Goal: Task Accomplishment & Management: Complete application form

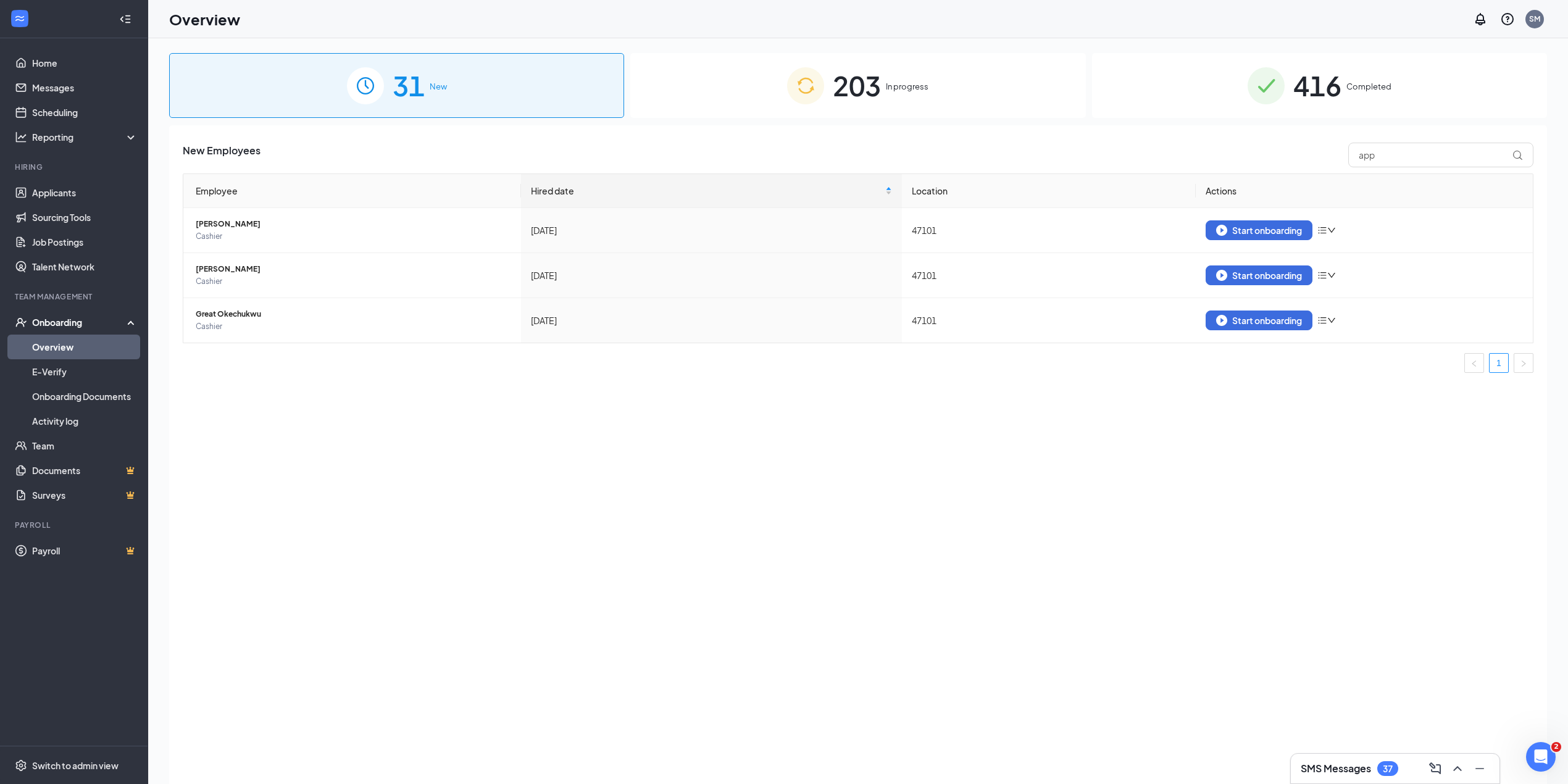
click at [908, 77] on div "203 In progress" at bounding box center [858, 85] width 455 height 65
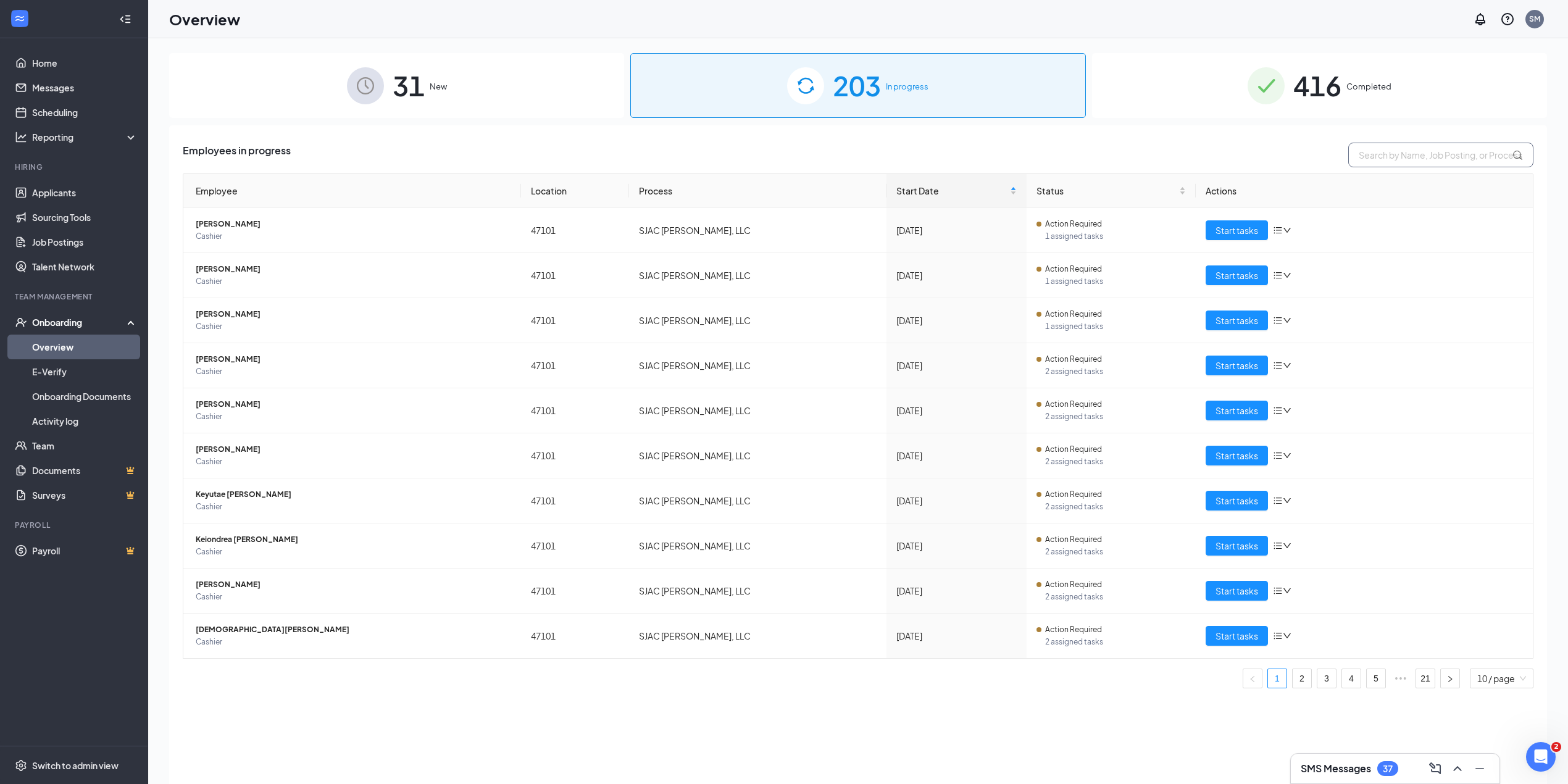
click at [1412, 152] on input "text" at bounding box center [1440, 155] width 185 height 25
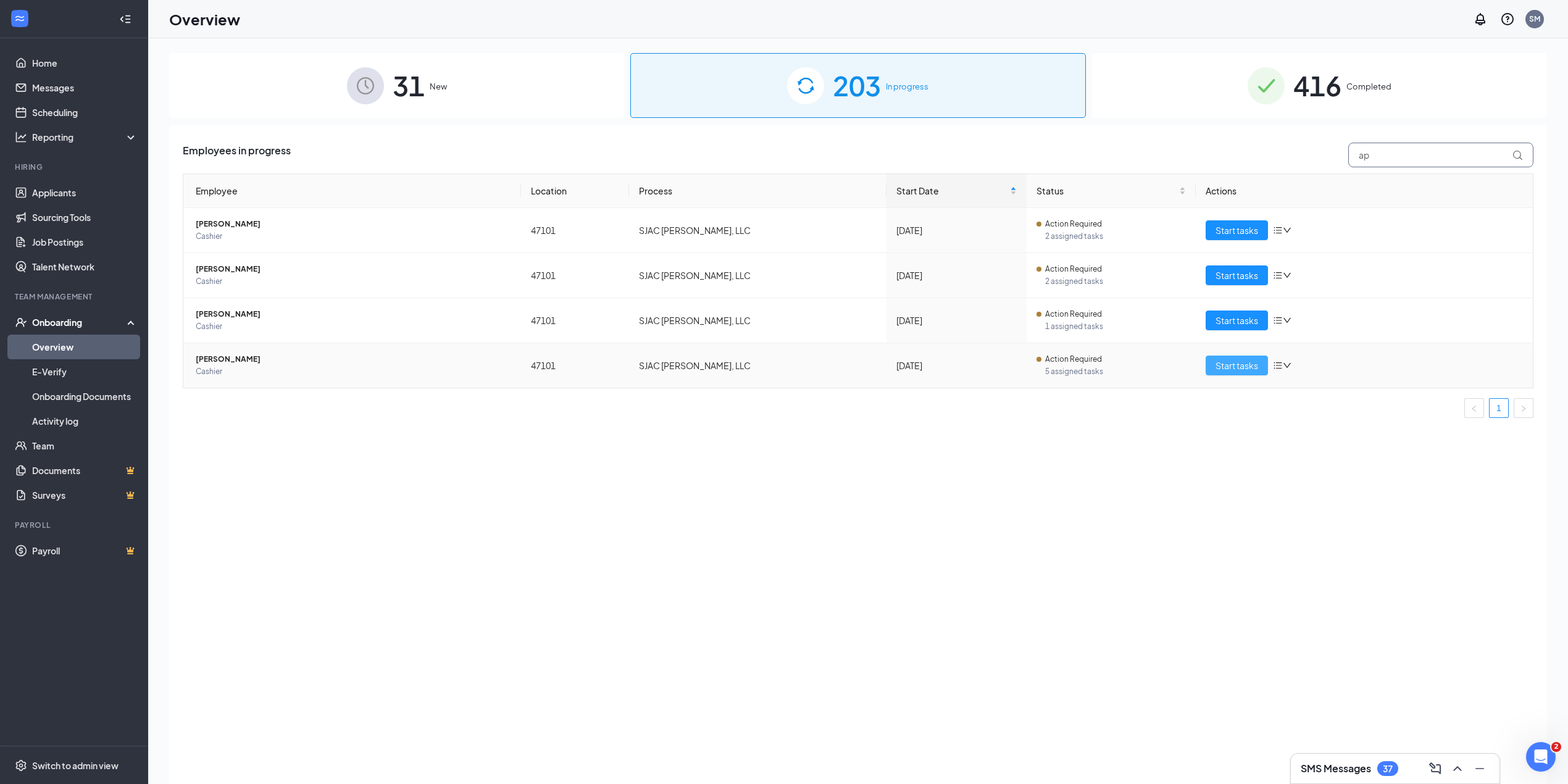
type input "ap"
click at [1246, 364] on span "Start tasks" at bounding box center [1237, 366] width 43 height 14
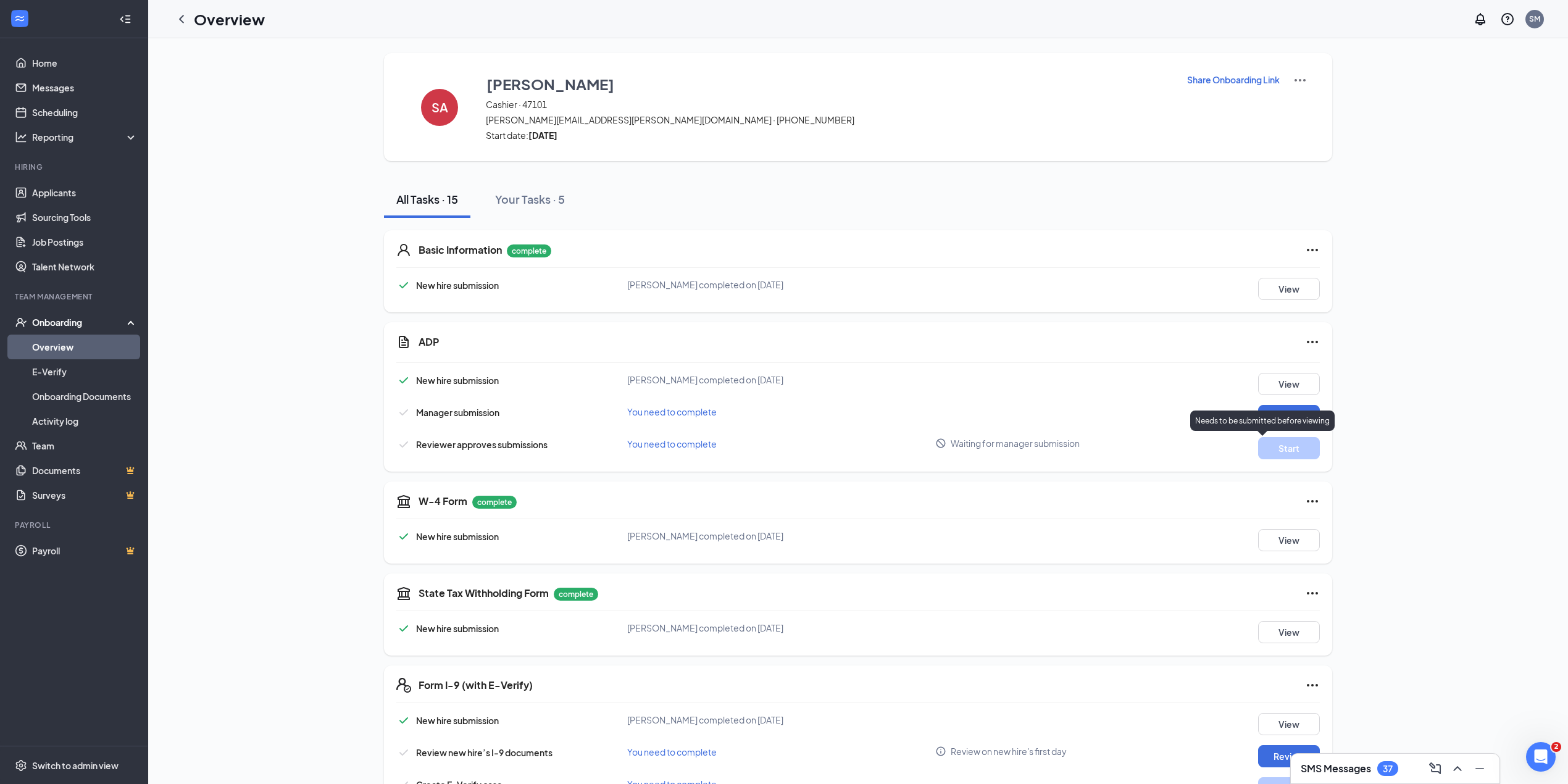
click at [1290, 420] on p "Needs to be submitted before viewing" at bounding box center [1262, 420] width 134 height 10
click at [1299, 412] on button "Start" at bounding box center [1289, 416] width 62 height 22
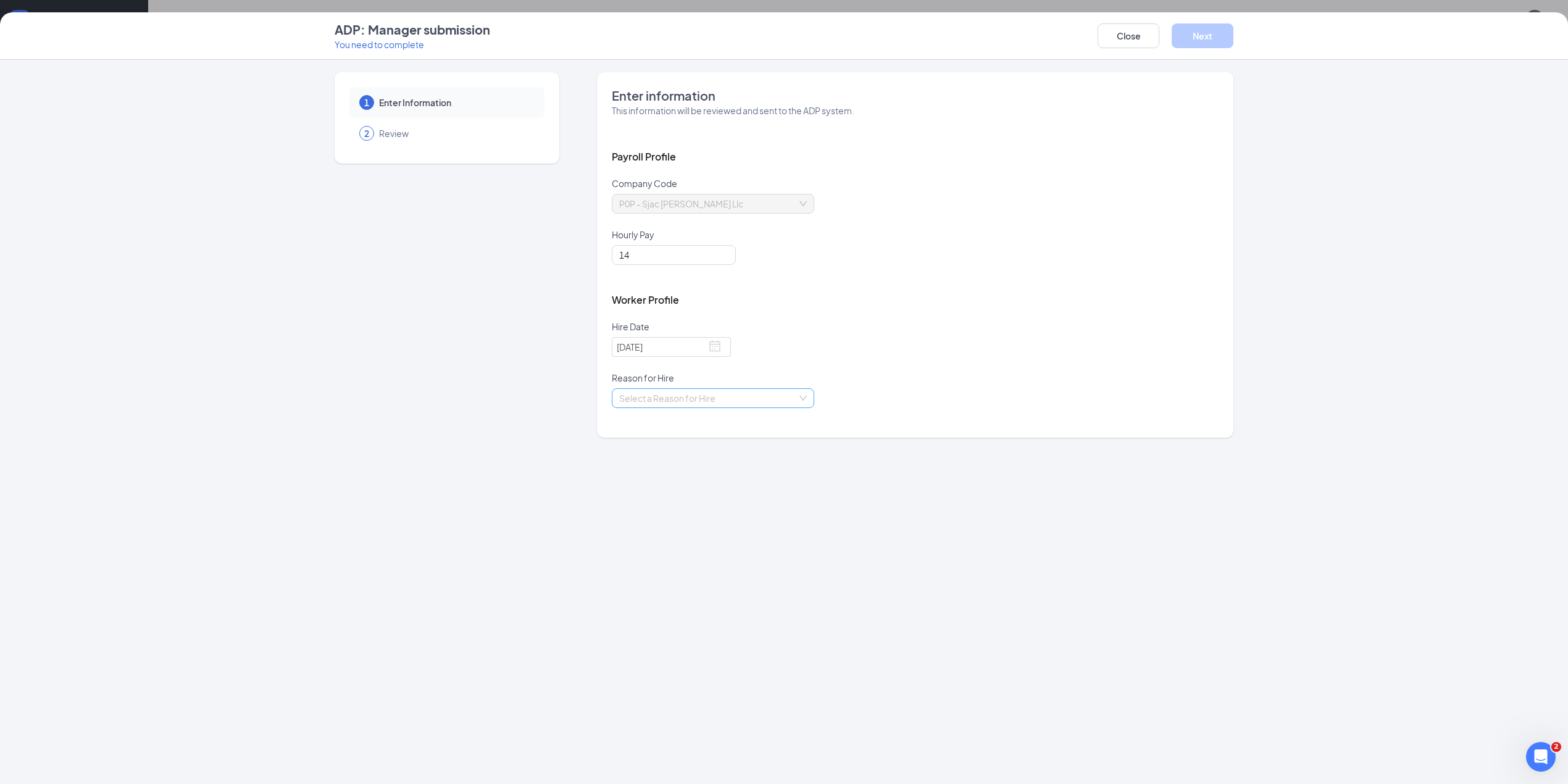
click at [791, 399] on input "search" at bounding box center [708, 398] width 179 height 19
click at [669, 425] on div "Existing Position" at bounding box center [712, 424] width 188 height 14
click at [1218, 16] on div "ADP: Manager submission You need to complete Close Next" at bounding box center [784, 36] width 1568 height 47
click at [1207, 36] on button "Next" at bounding box center [1203, 36] width 62 height 25
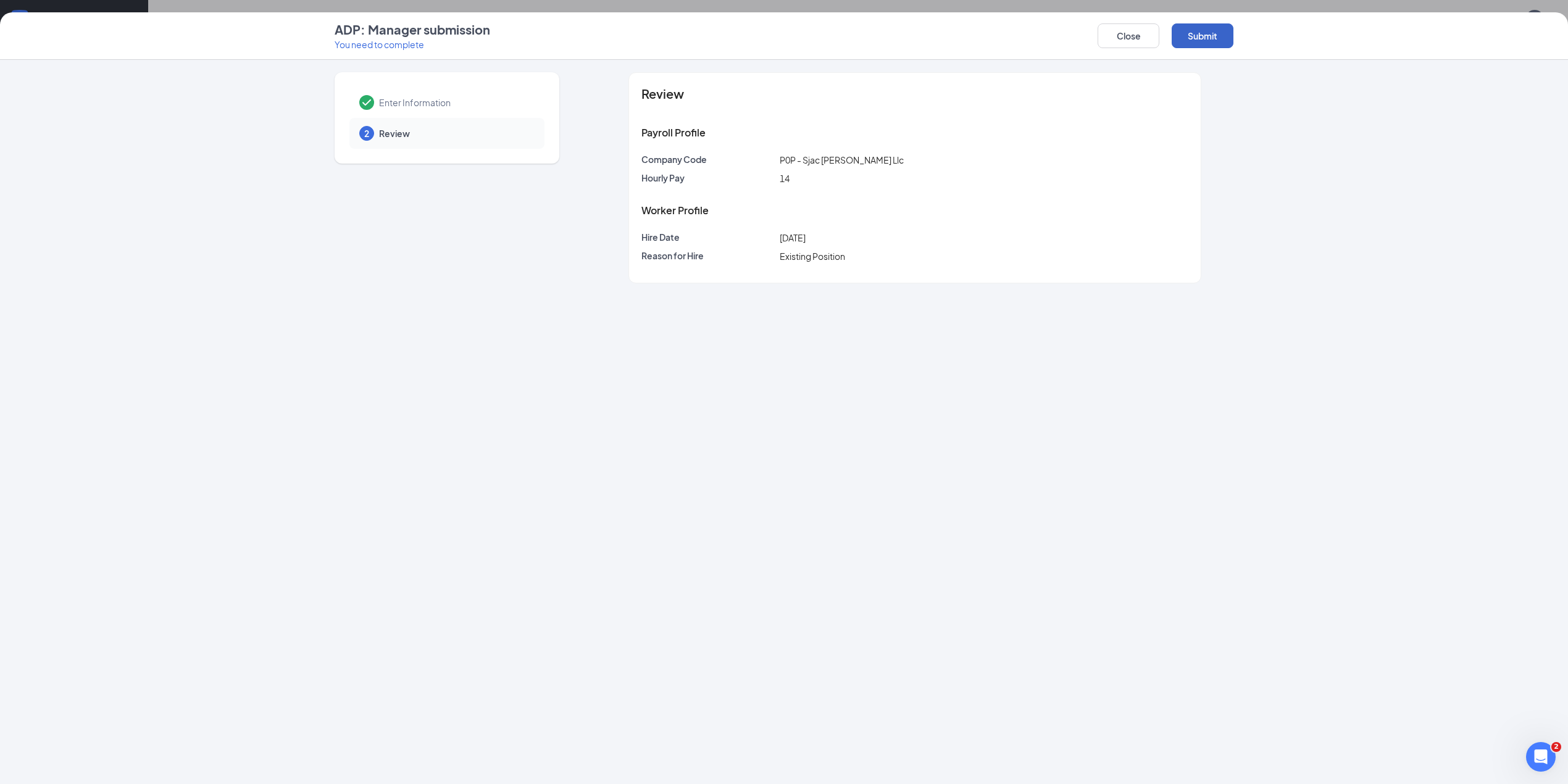
click at [1201, 34] on button "Submit" at bounding box center [1203, 36] width 62 height 25
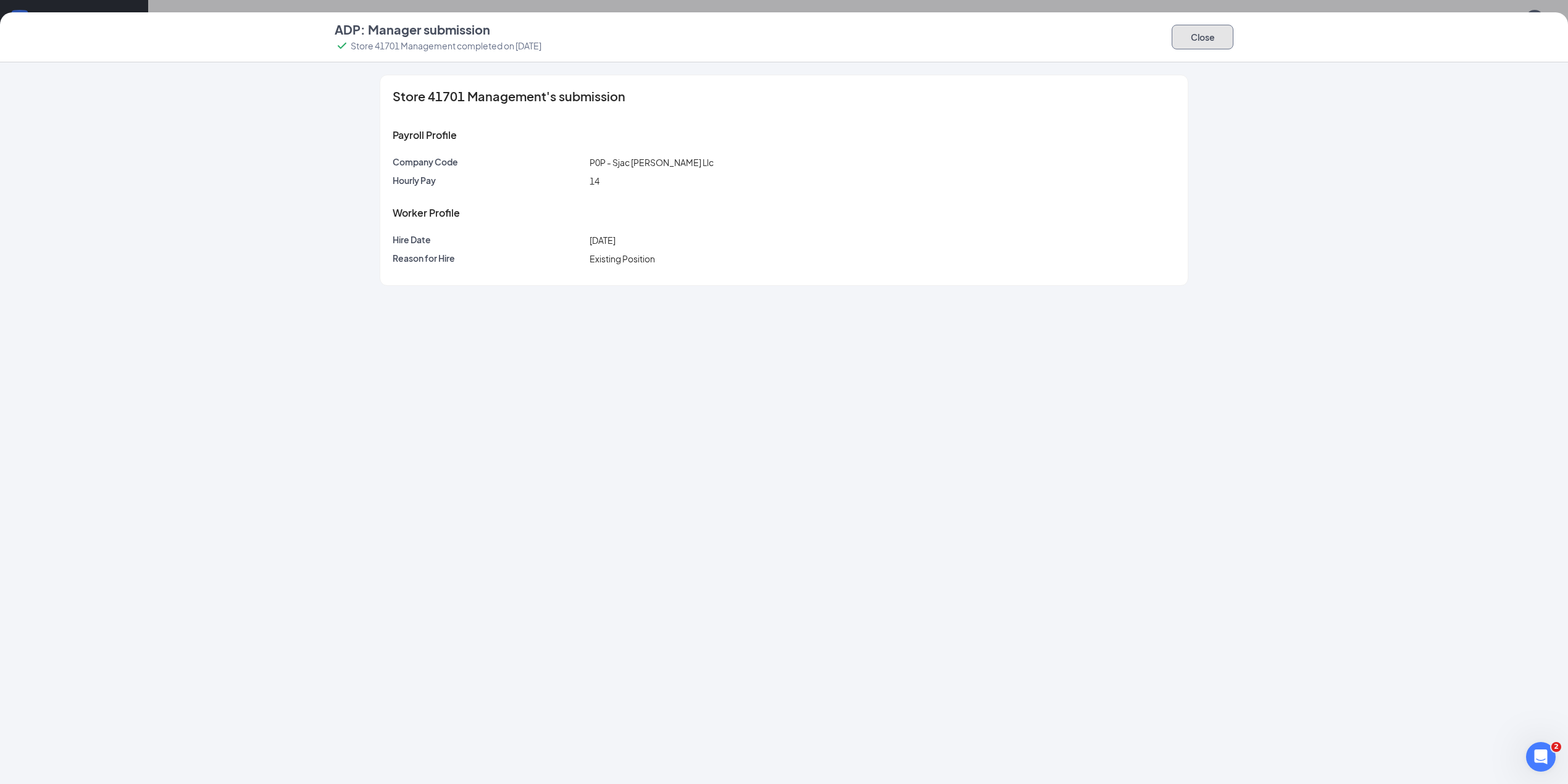
click at [1204, 40] on button "Close" at bounding box center [1203, 37] width 62 height 25
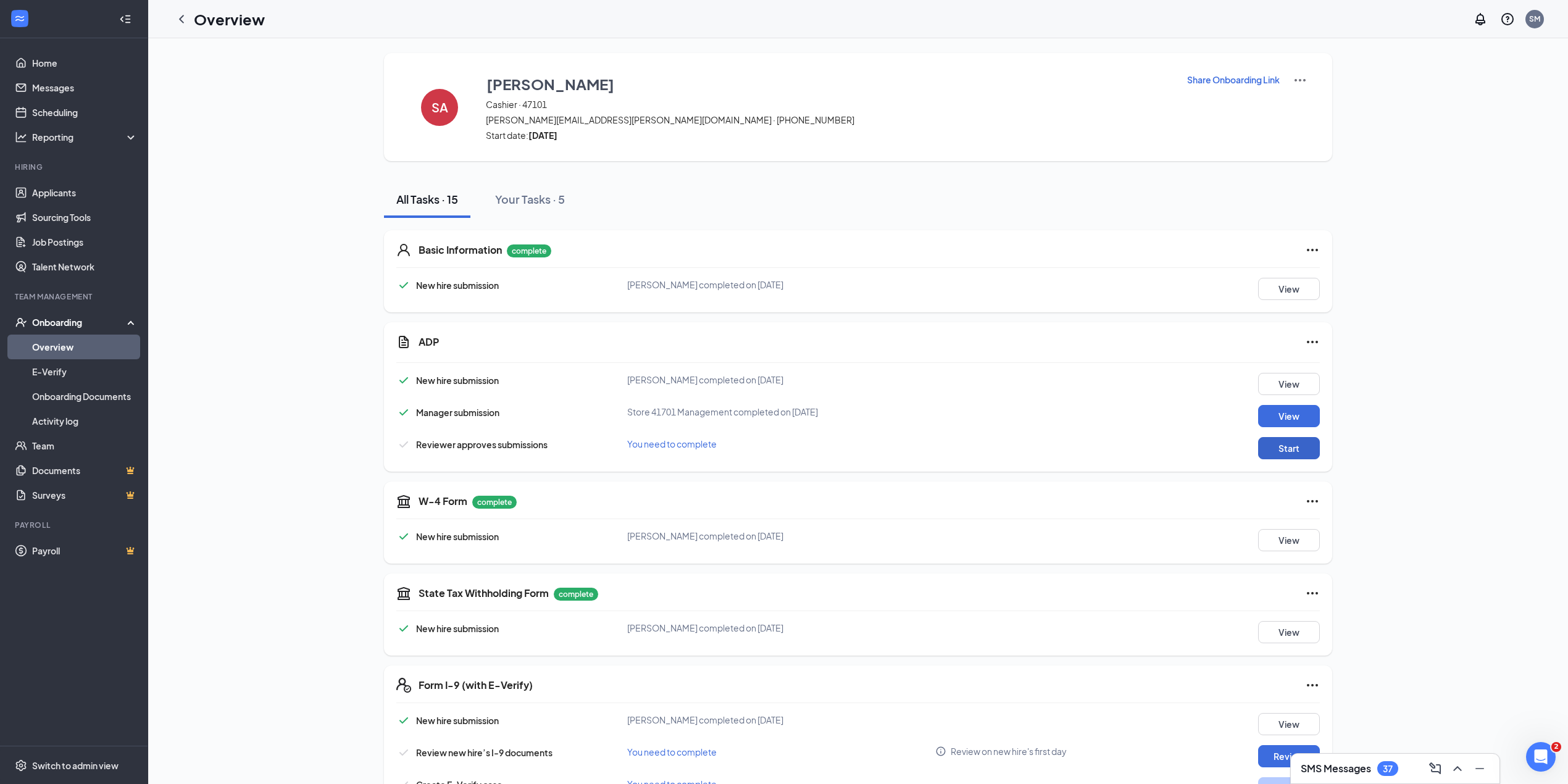
click at [1291, 452] on button "Start" at bounding box center [1289, 448] width 62 height 22
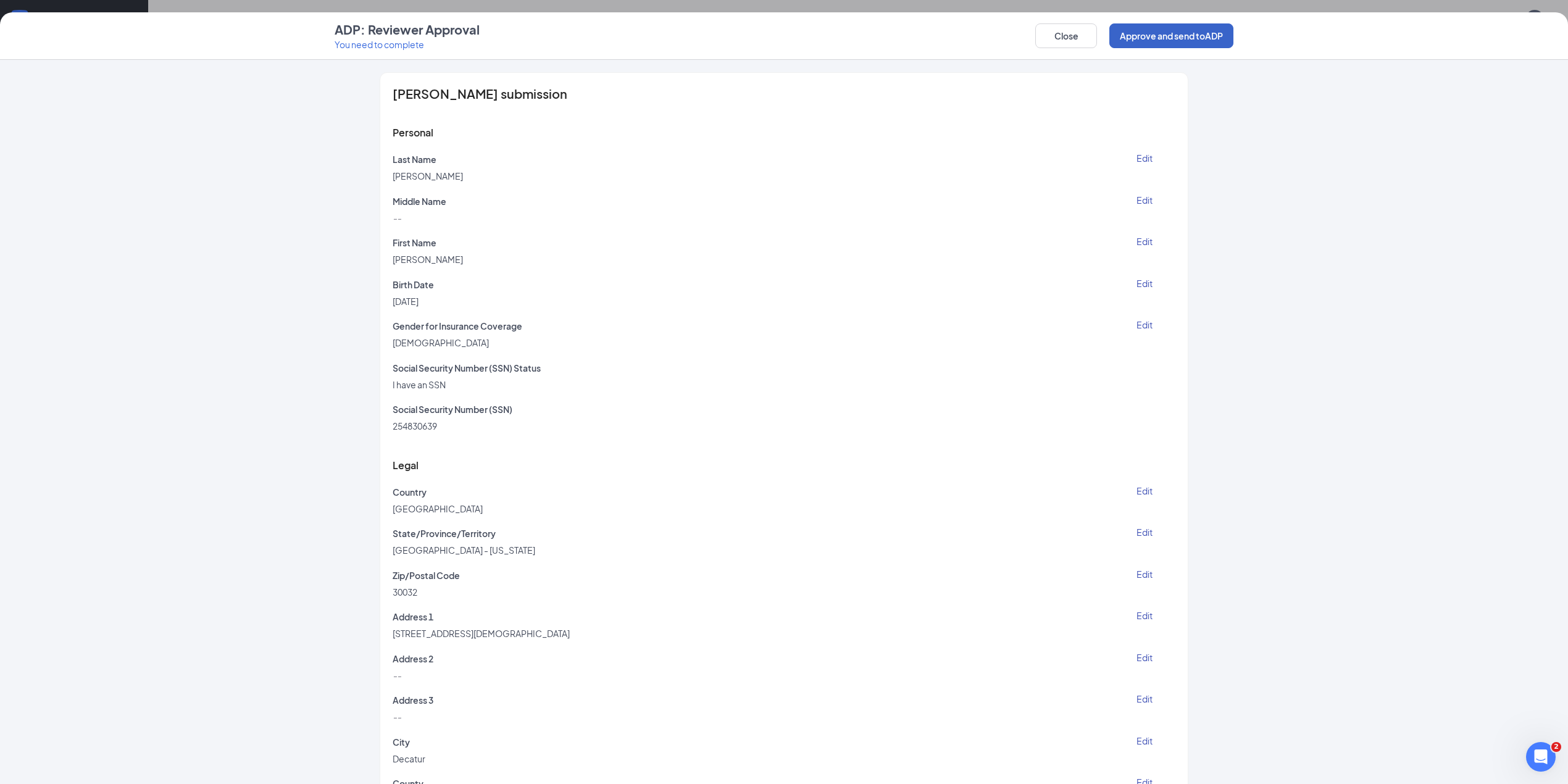
drag, startPoint x: 1169, startPoint y: 32, endPoint x: 1178, endPoint y: 45, distance: 15.8
click at [1178, 45] on button "Approve and send to ADP" at bounding box center [1171, 36] width 124 height 25
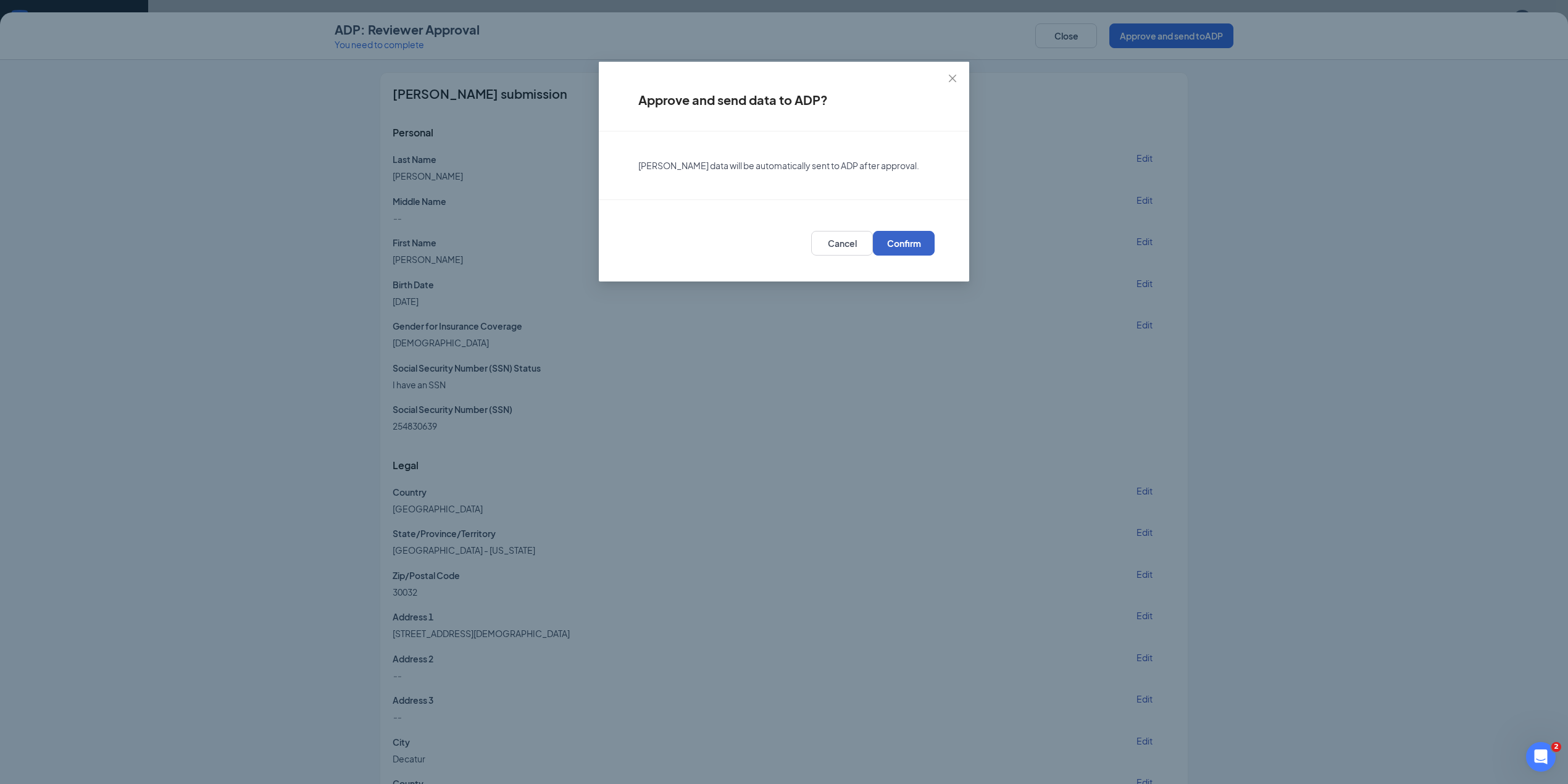
click at [914, 248] on span "Confirm" at bounding box center [904, 243] width 34 height 12
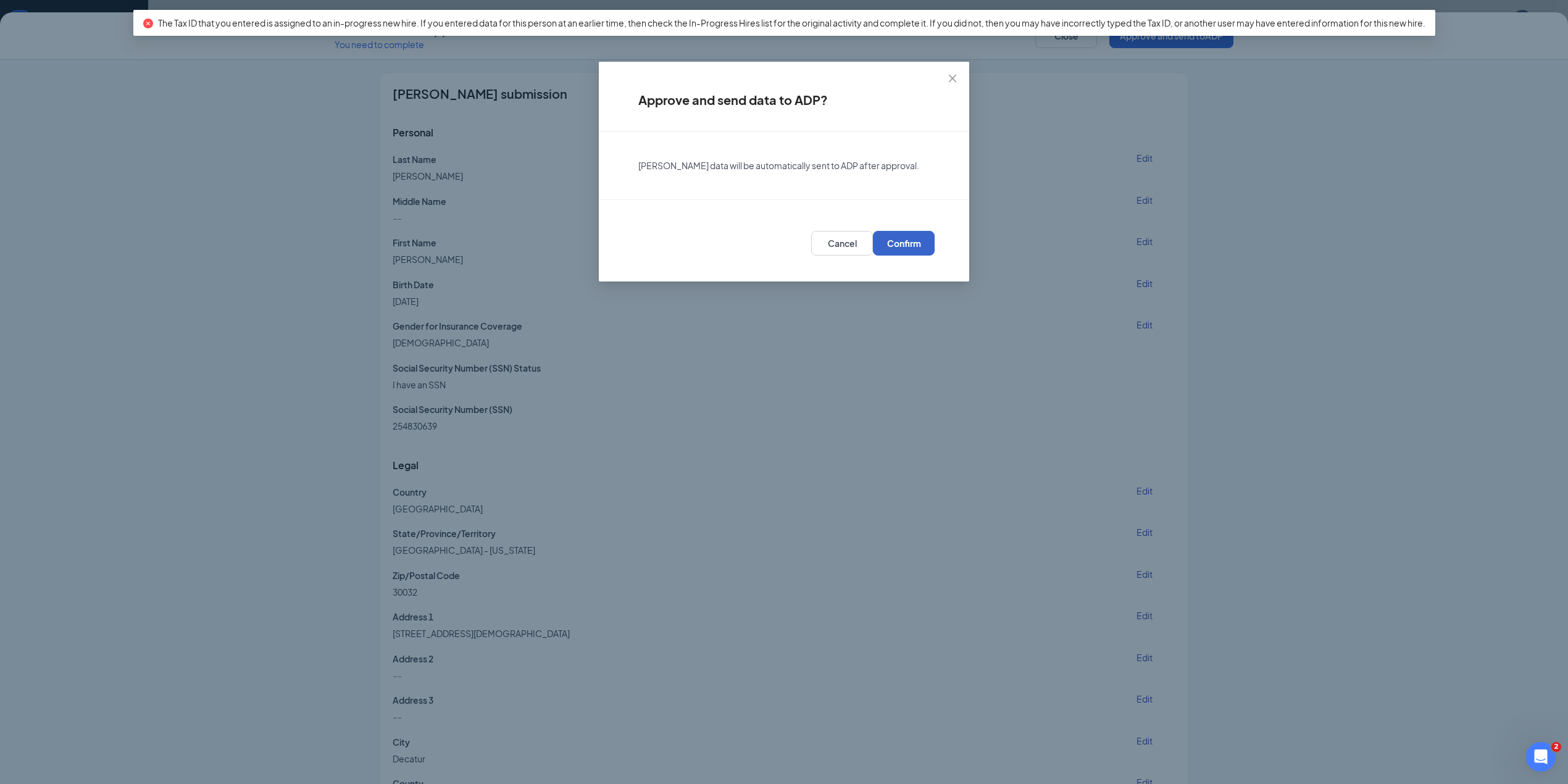
click at [893, 243] on span "Confirm" at bounding box center [904, 243] width 34 height 12
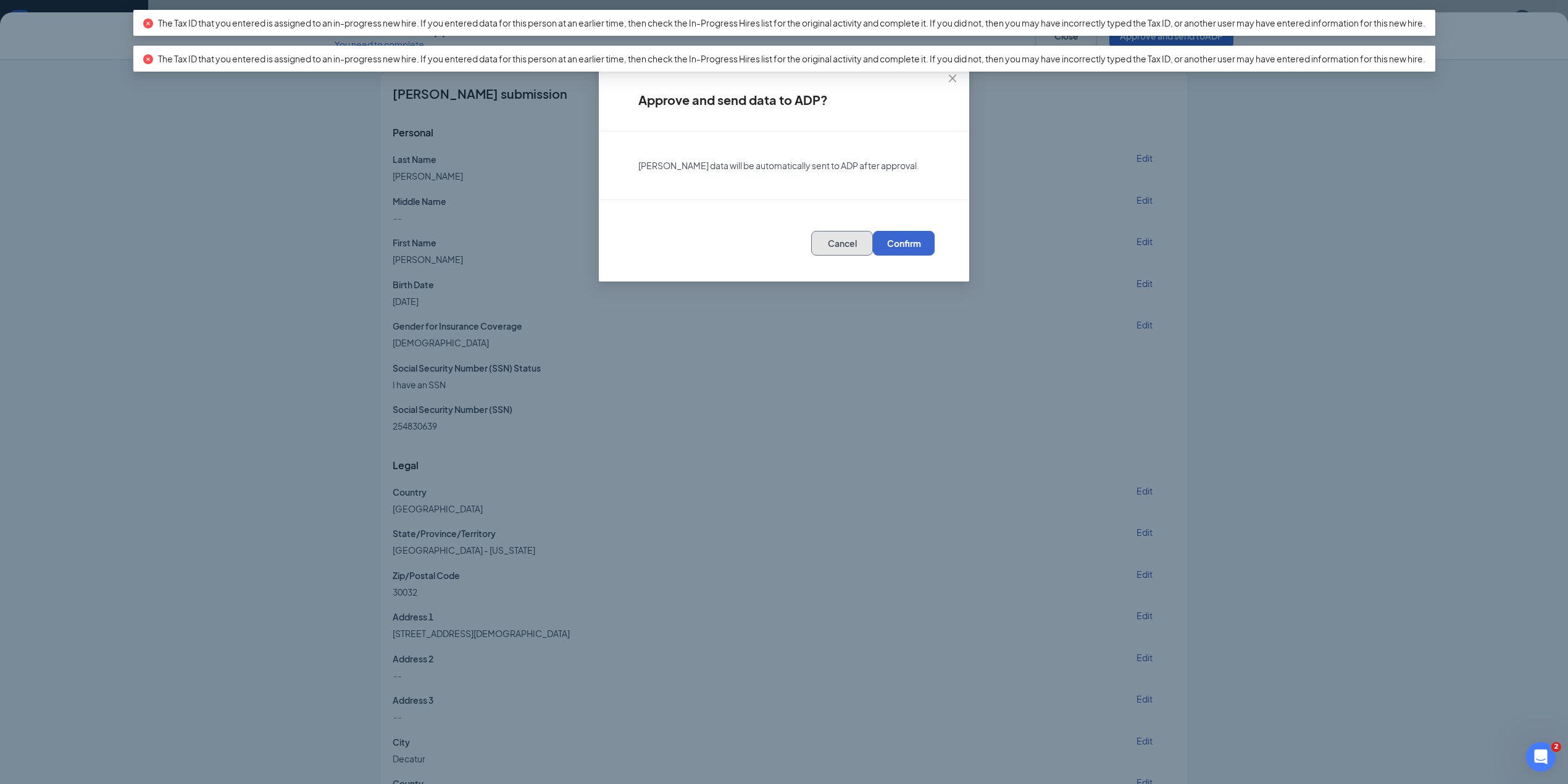
click at [840, 247] on button "Cancel" at bounding box center [842, 243] width 62 height 25
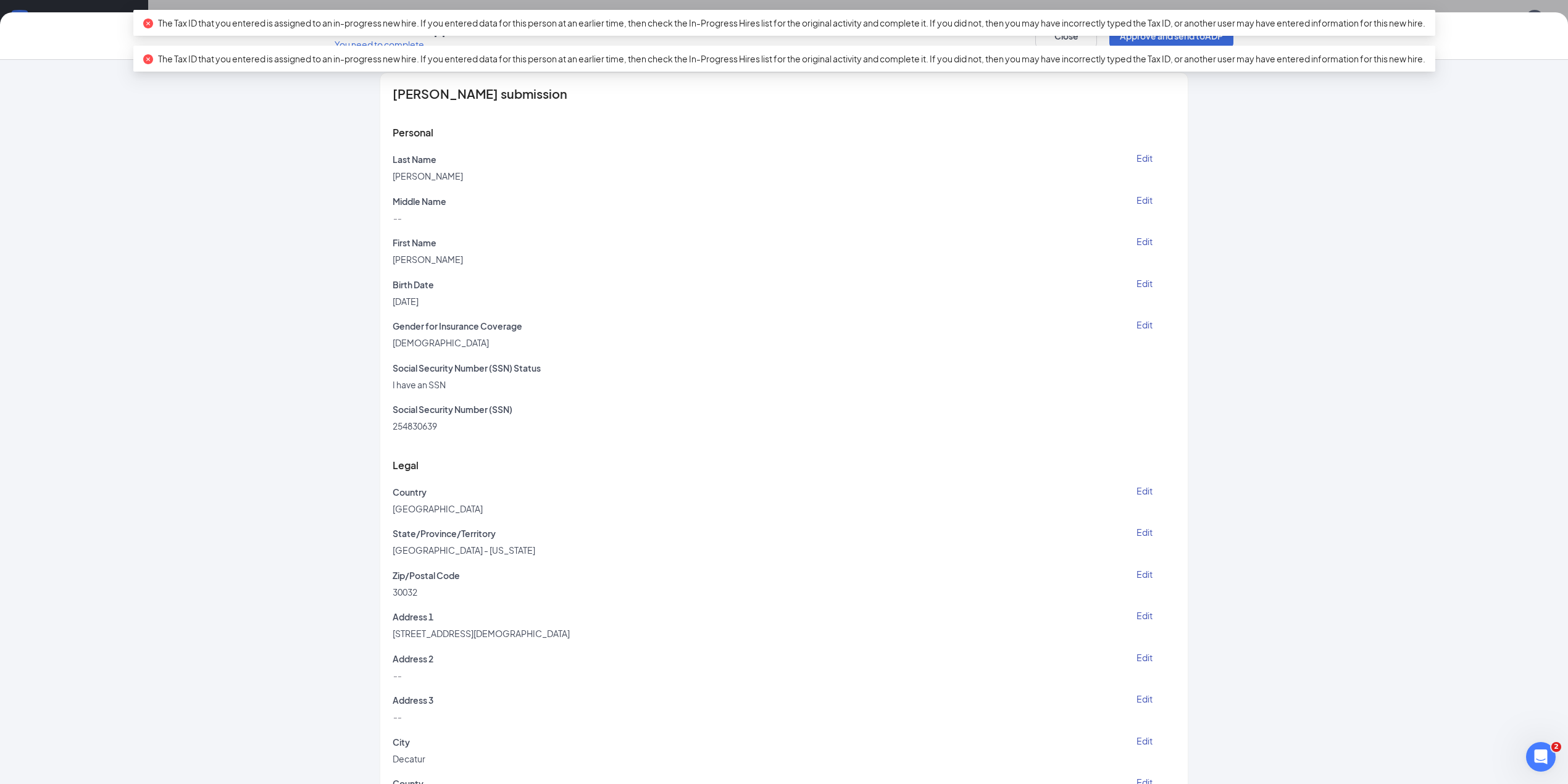
click at [1360, 272] on div "Shanice Appleby's submission Personal Last Name Appleby Edit Middle Name -- Edi…" at bounding box center [784, 422] width 1568 height 724
click at [1416, 139] on div "Shanice Appleby's submission Personal Last Name Appleby Edit Middle Name -- Edi…" at bounding box center [784, 422] width 1568 height 724
click at [182, 63] on div "The Tax ID that you entered is assigned to an in-progress new hire. If you ente…" at bounding box center [784, 59] width 1282 height 14
click at [1073, 38] on button "Close" at bounding box center [1066, 36] width 62 height 25
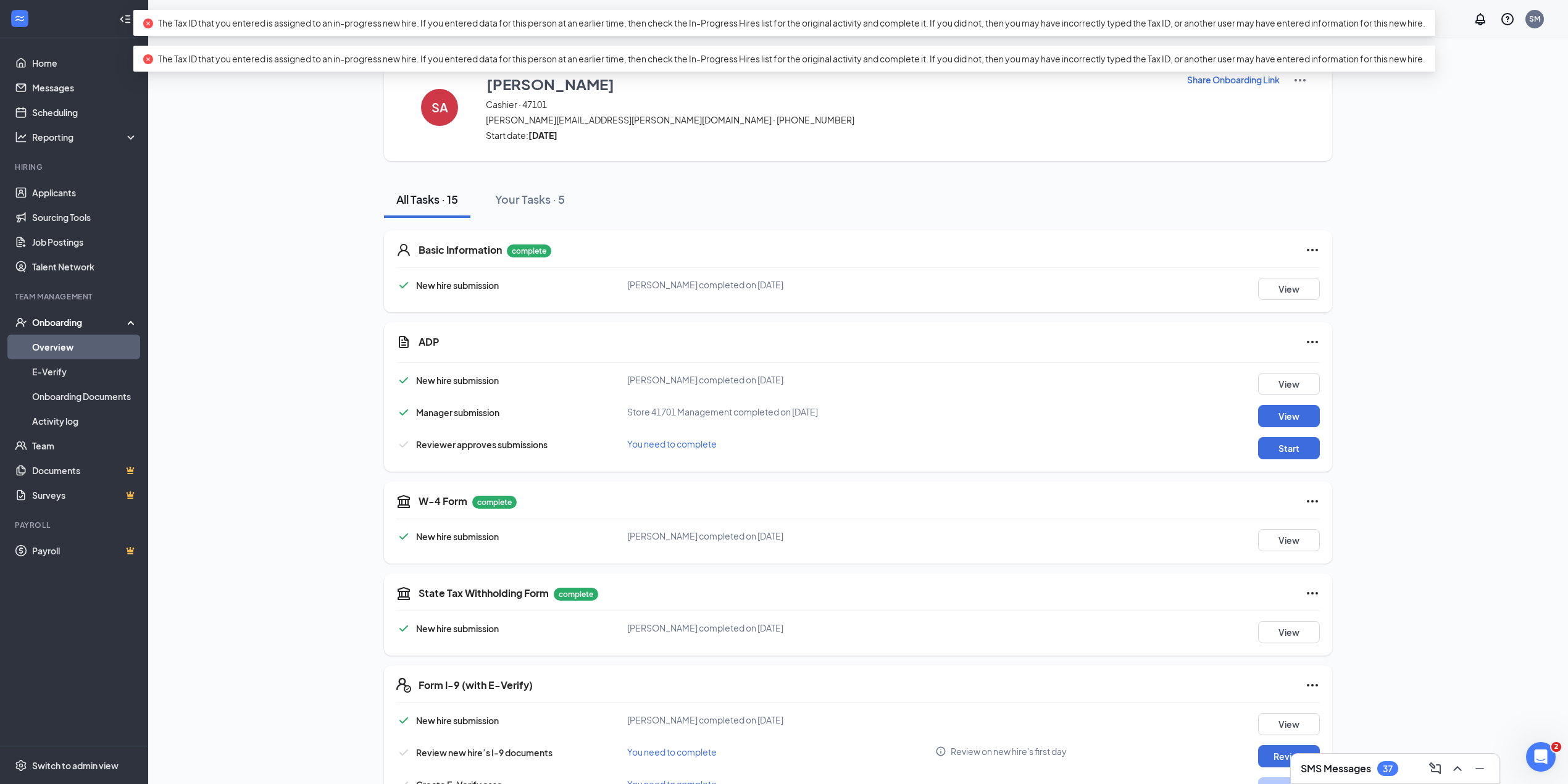
click at [1431, 87] on div "SA Shanice Appleby Cashier · 47101 shanice.appleby@gmail.com · (210) 219-2807 S…" at bounding box center [858, 665] width 1377 height 1226
click at [143, 23] on icon "close-circle" at bounding box center [148, 23] width 10 height 10
click at [143, 60] on icon "close-circle" at bounding box center [148, 59] width 10 height 10
click at [43, 63] on link "Home" at bounding box center [85, 63] width 106 height 25
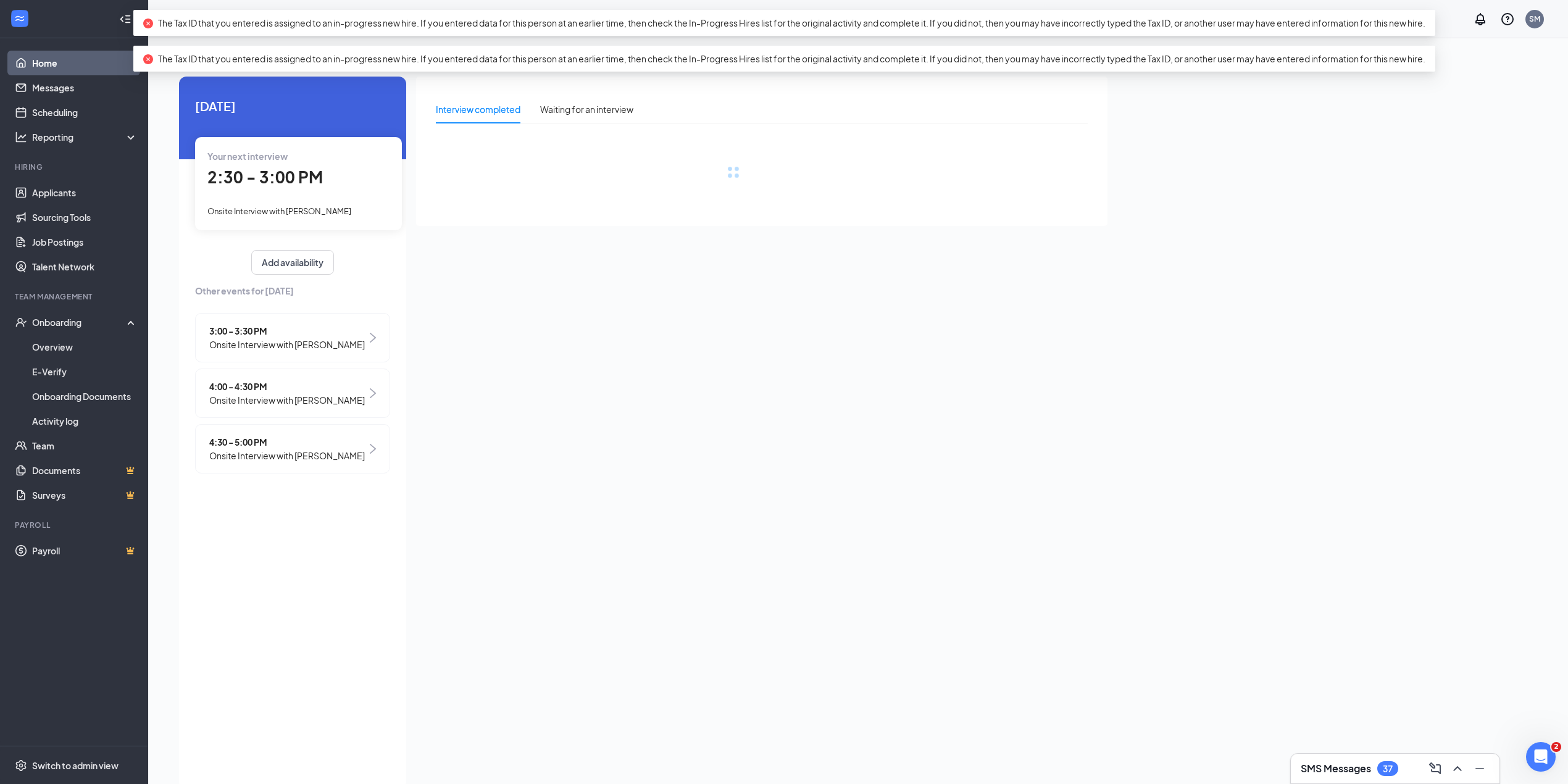
click at [1349, 9] on div "Home SM" at bounding box center [858, 19] width 1420 height 38
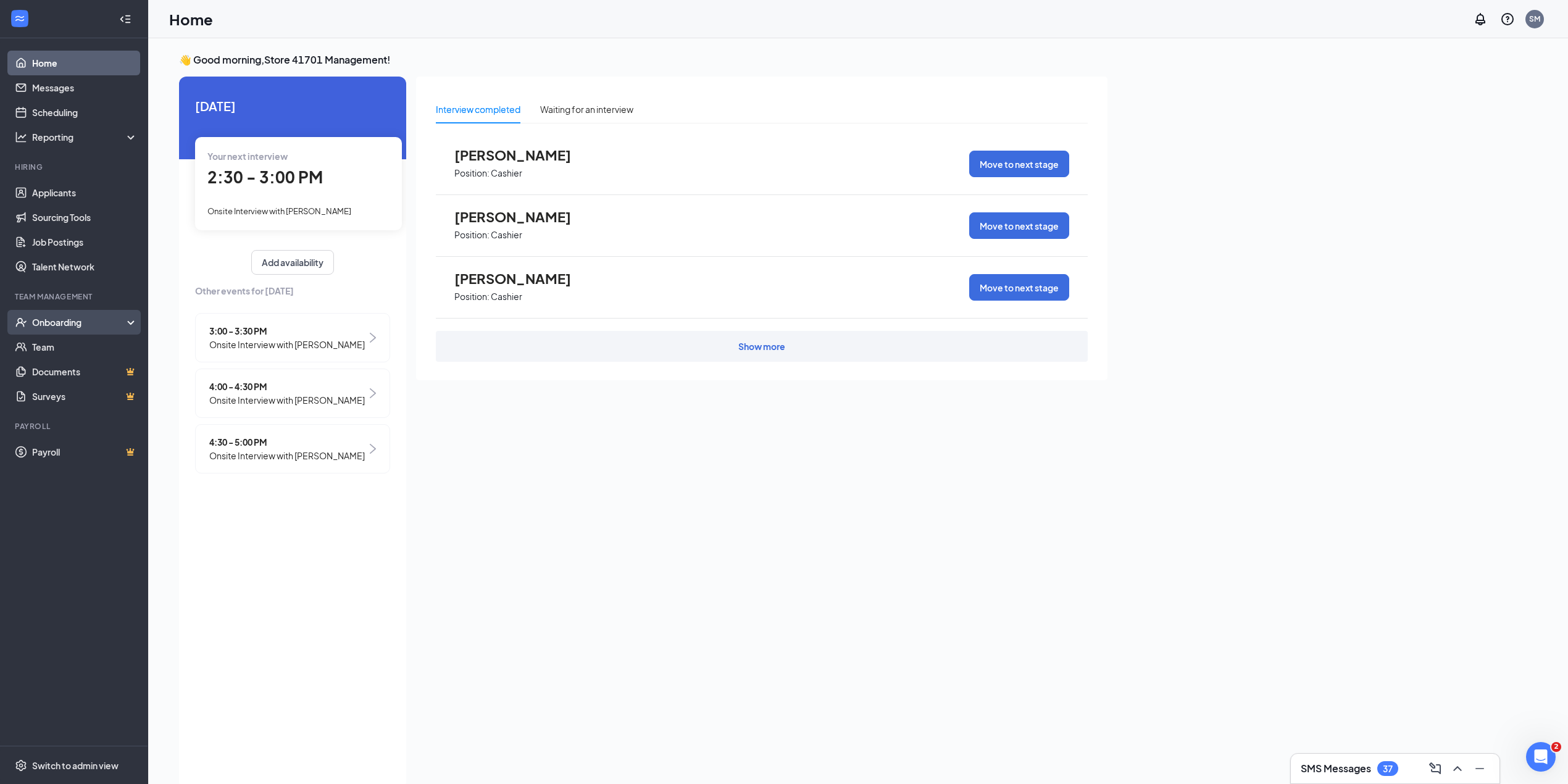
click at [65, 324] on div "Onboarding" at bounding box center [80, 322] width 95 height 12
click at [67, 346] on link "Overview" at bounding box center [85, 347] width 106 height 25
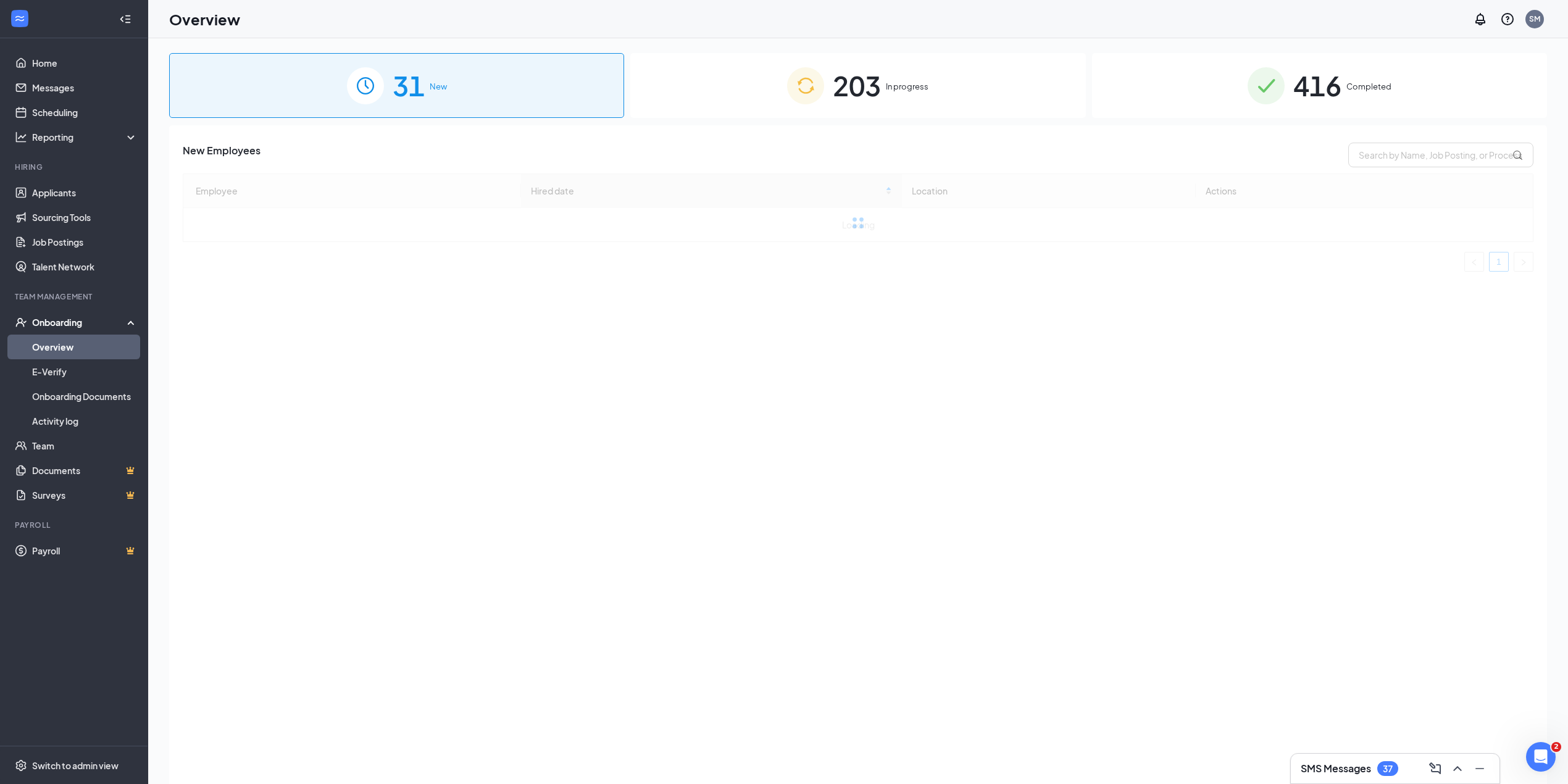
click at [885, 86] on div "203 In progress" at bounding box center [858, 85] width 455 height 65
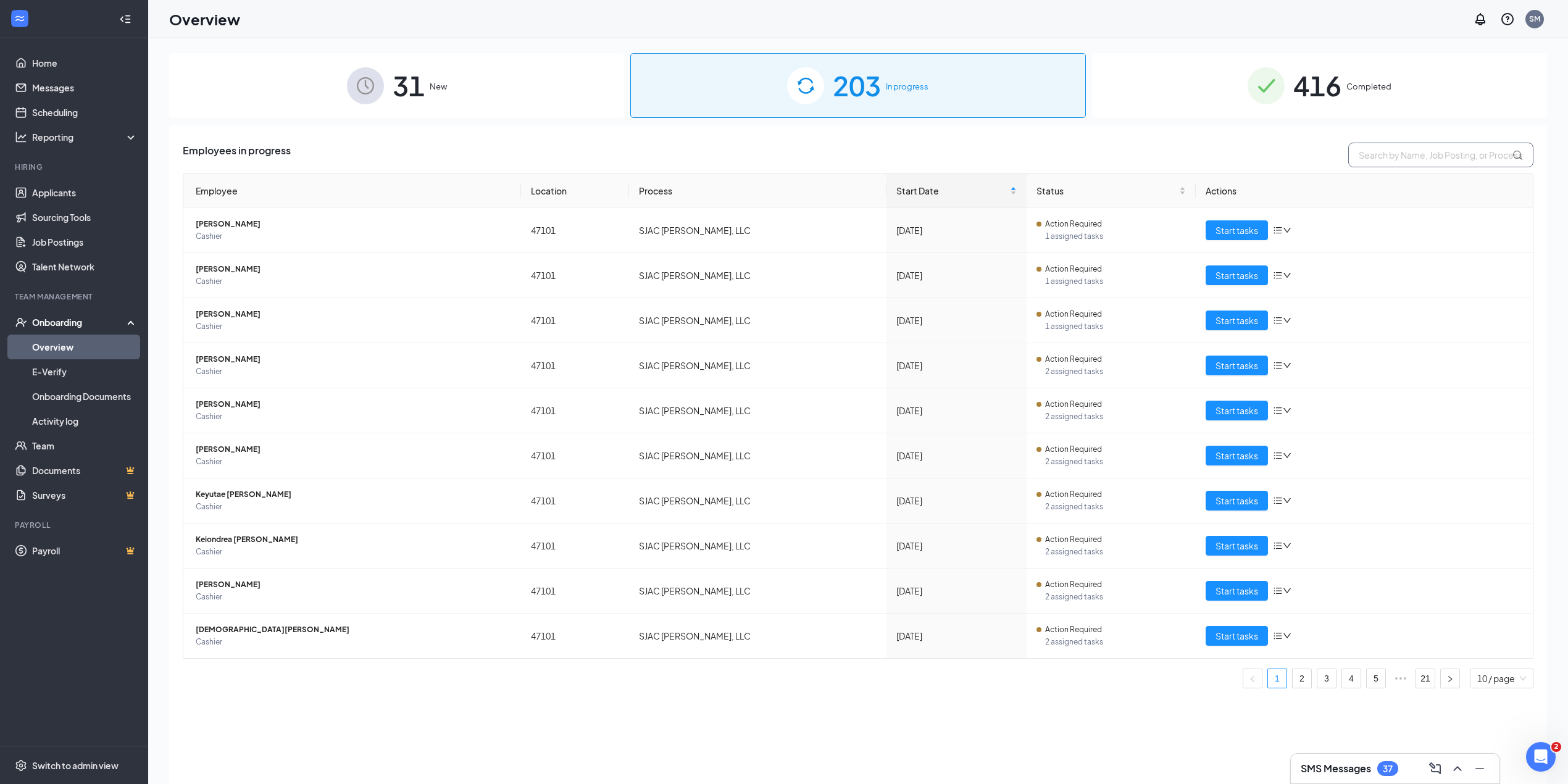
click at [1401, 151] on input "text" at bounding box center [1440, 155] width 185 height 25
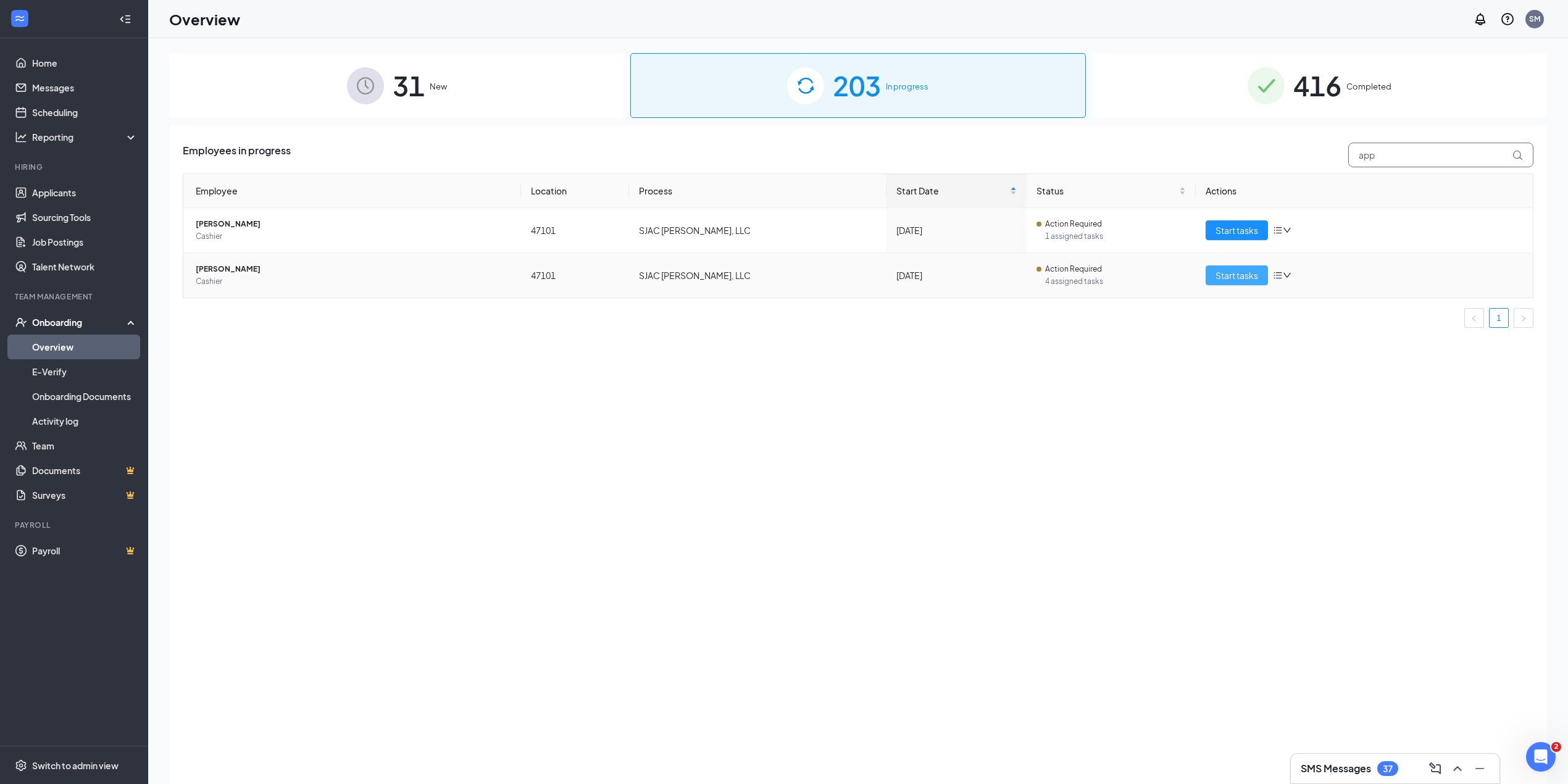
type input "app"
click at [1245, 274] on span "Start tasks" at bounding box center [1237, 276] width 43 height 14
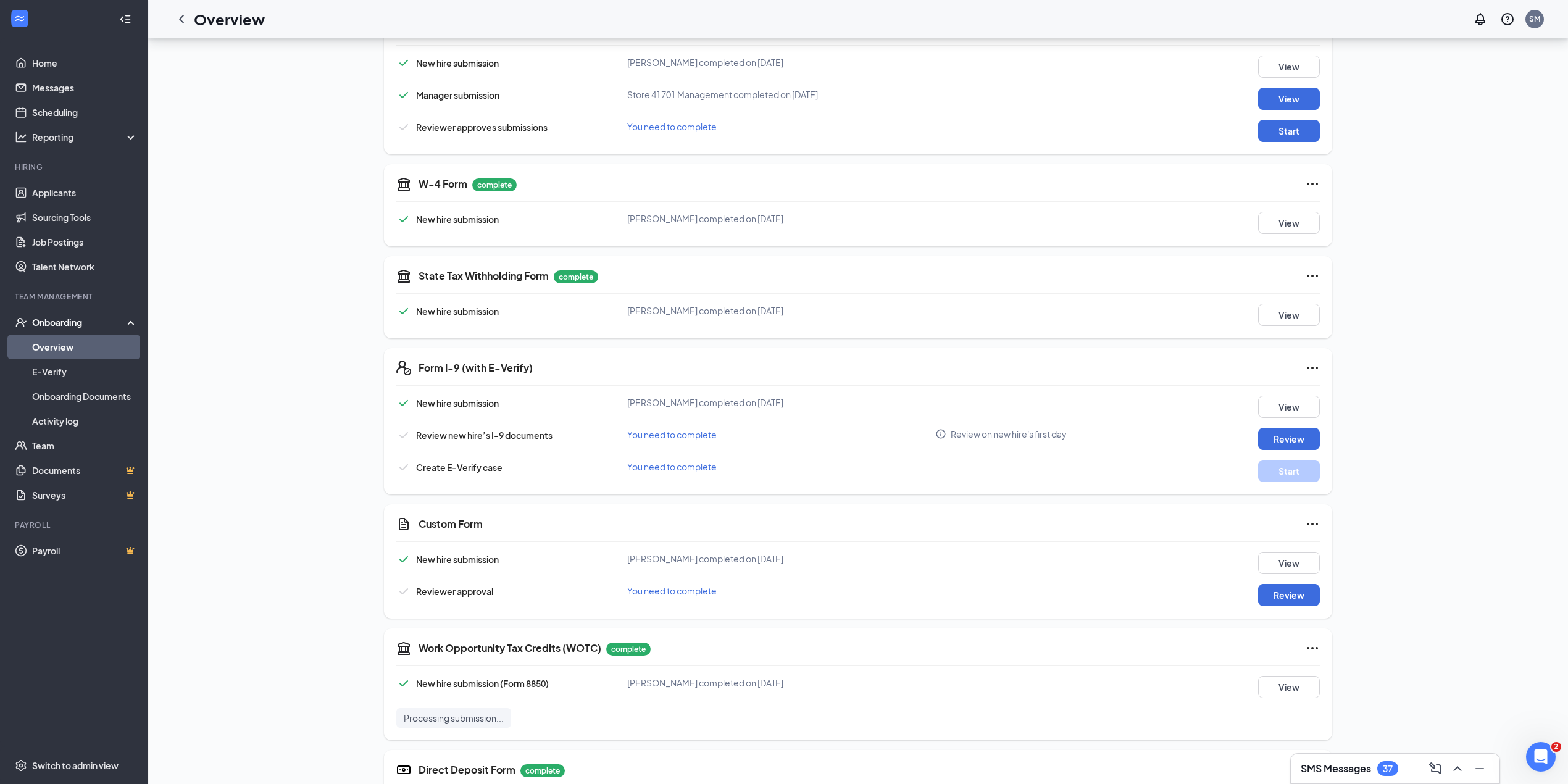
scroll to position [373, 0]
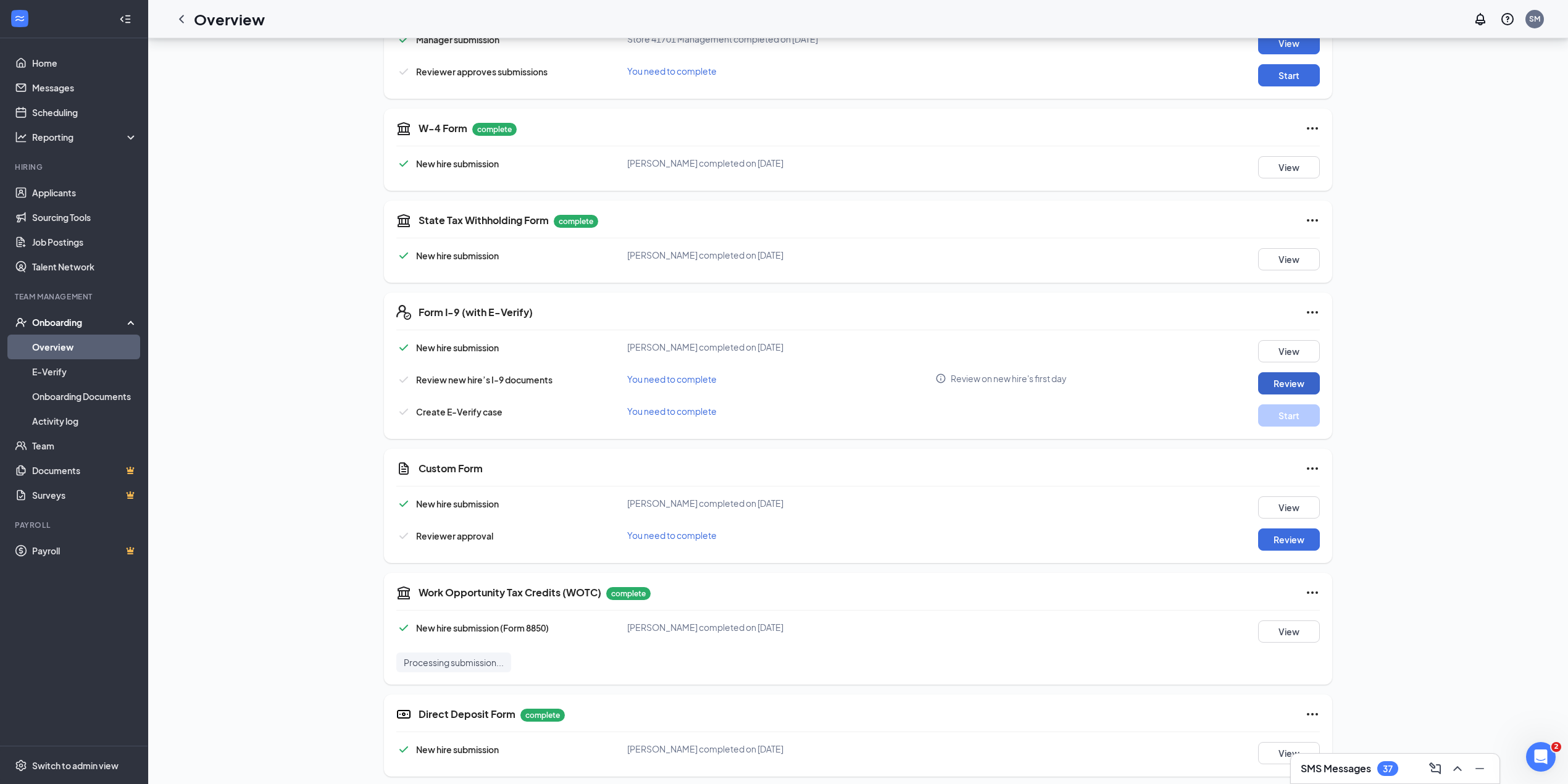
click at [1277, 378] on button "Review" at bounding box center [1289, 383] width 62 height 22
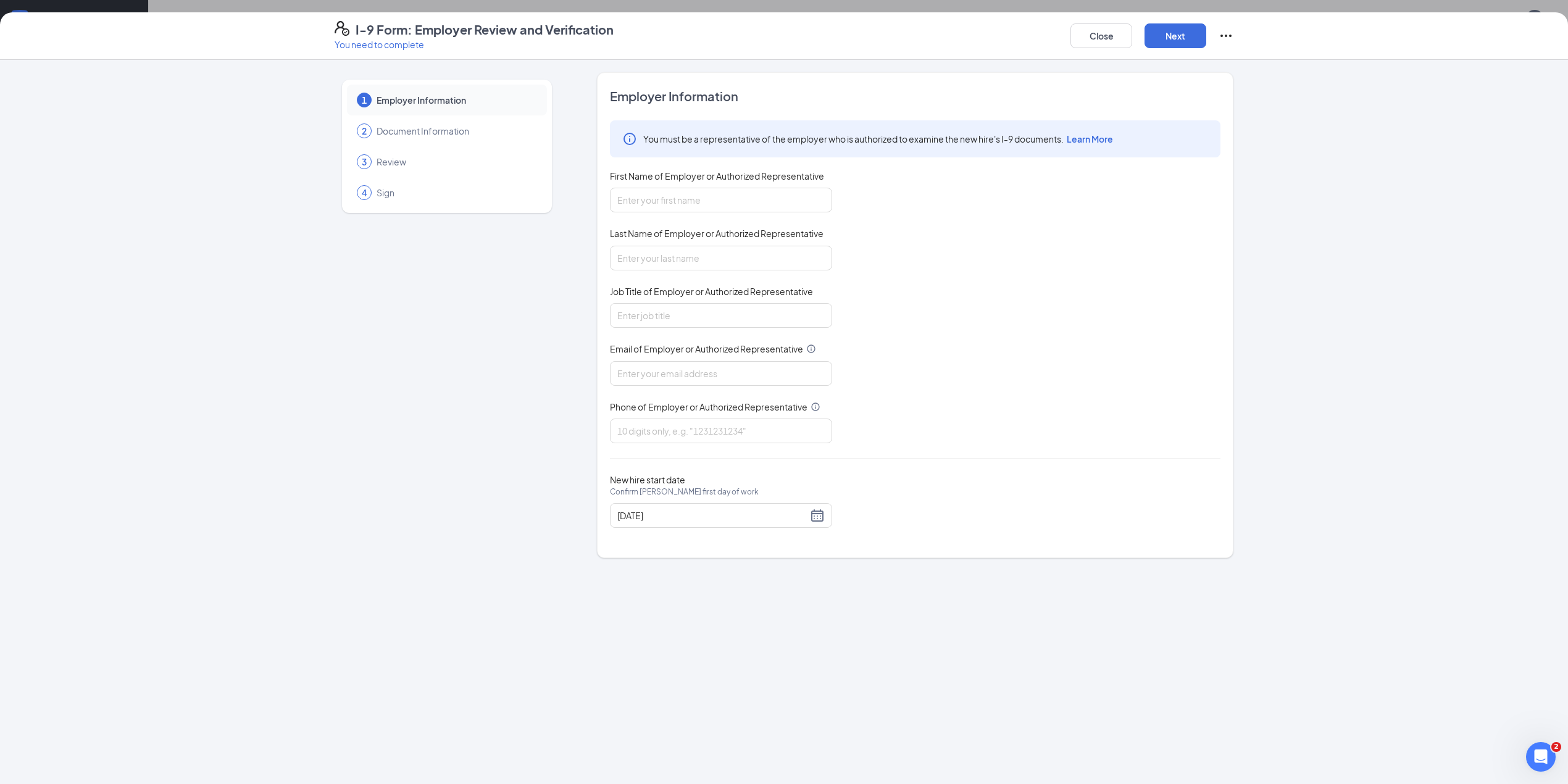
click at [655, 185] on div "First Name of Employer or Authorized Representative" at bounding box center [721, 179] width 222 height 18
click at [672, 199] on input "First Name of Employer or Authorized Representative" at bounding box center [721, 200] width 222 height 25
type input "[PERSON_NAME]"
click at [706, 246] on div "Last Name of Employer or Authorized Representative" at bounding box center [721, 248] width 222 height 43
click at [719, 257] on input "Last Name of Employer or Authorized Representative" at bounding box center [721, 258] width 222 height 25
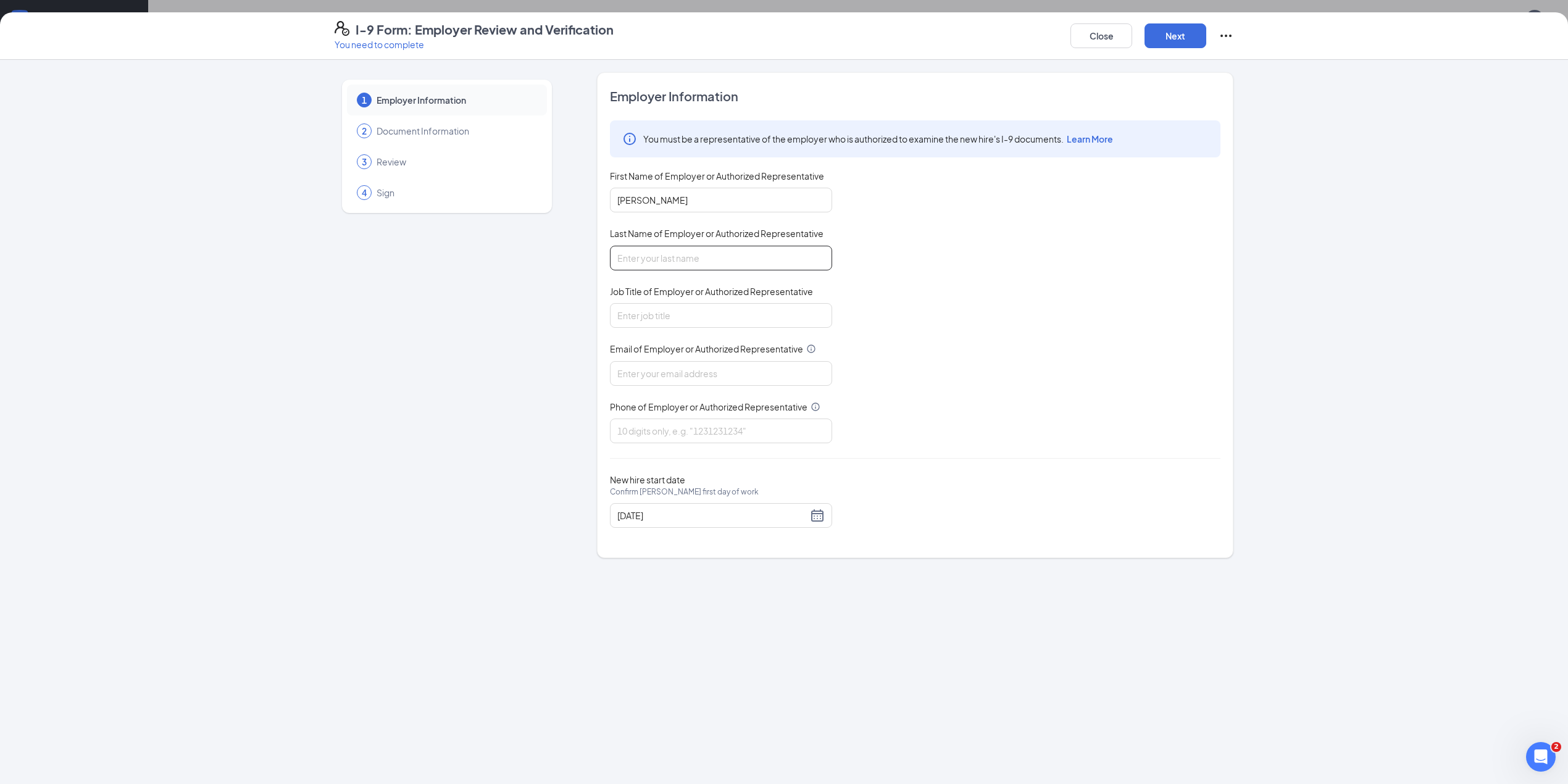
type input "[PERSON_NAME]"
click at [719, 317] on input "Job Title of Employer or Authorized Representative" at bounding box center [721, 316] width 222 height 25
type input "gm"
click at [725, 376] on input "Email of Employer or Authorized Representative" at bounding box center [721, 374] width 222 height 25
type input "[EMAIL_ADDRESS][DOMAIN_NAME]"
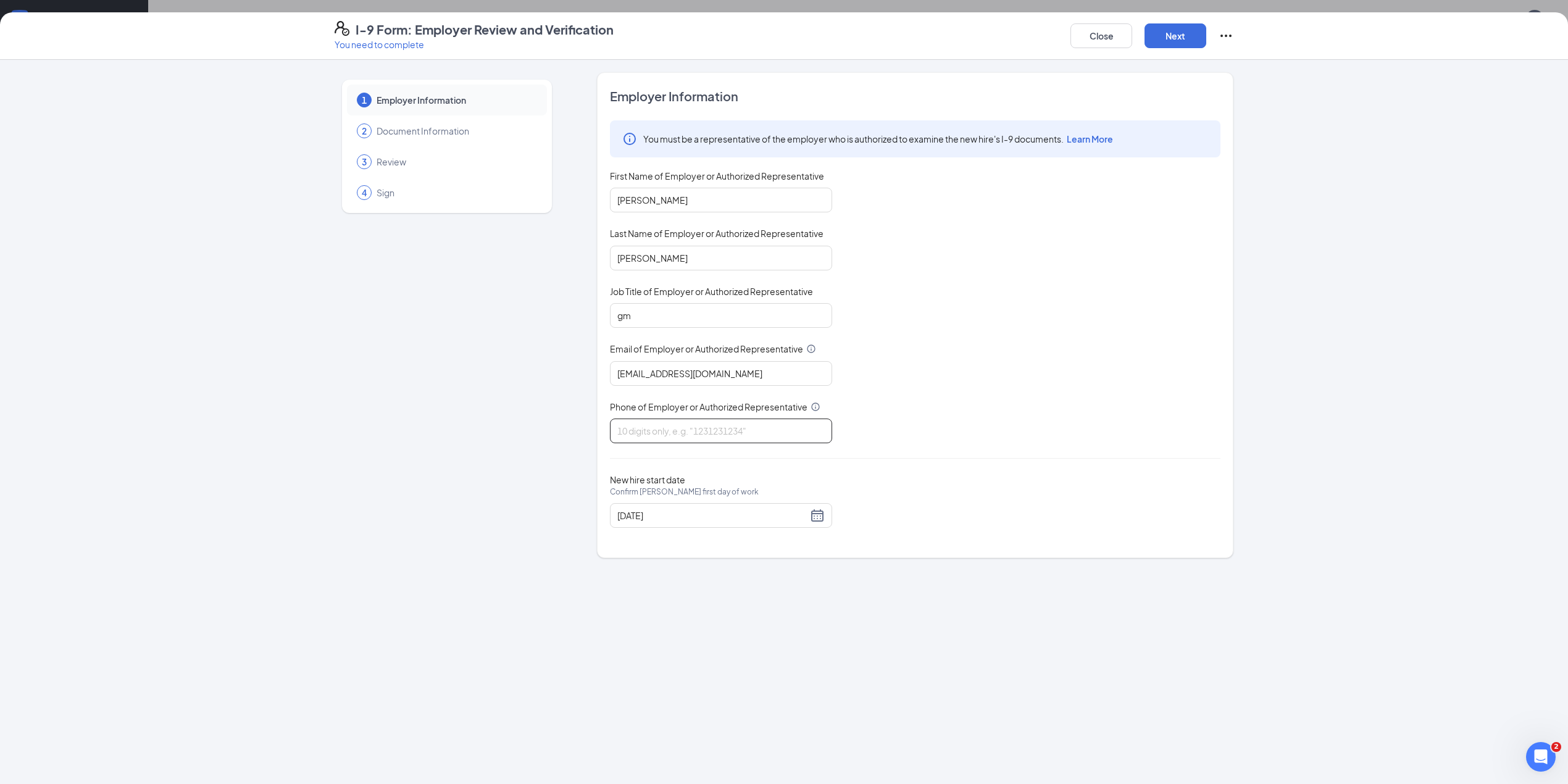
click at [729, 433] on input "Phone of Employer or Authorized Representative" at bounding box center [721, 431] width 222 height 25
type input "4042499883"
click at [1189, 34] on button "Next" at bounding box center [1175, 36] width 62 height 25
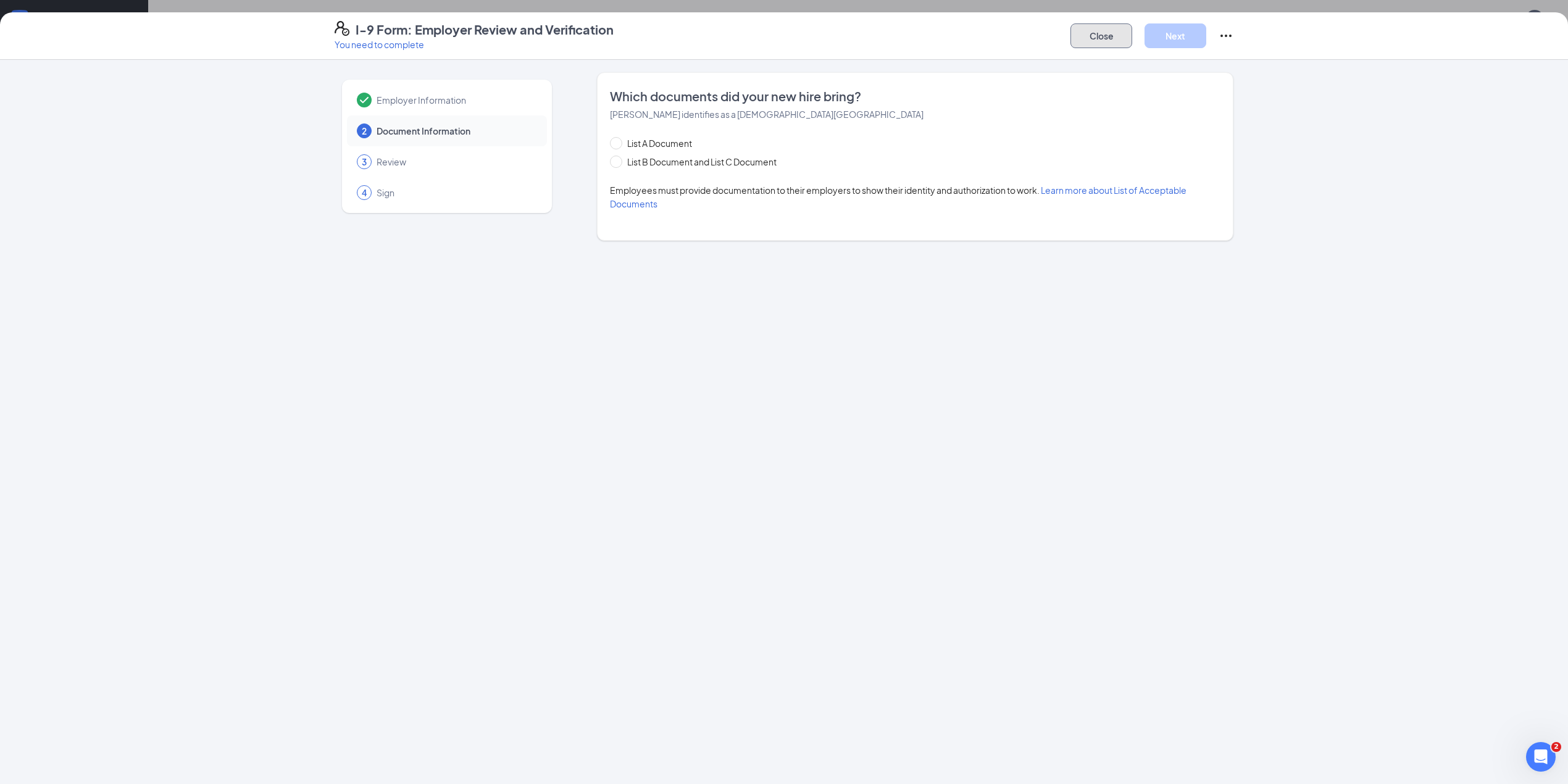
click at [1102, 36] on button "Close" at bounding box center [1101, 36] width 62 height 25
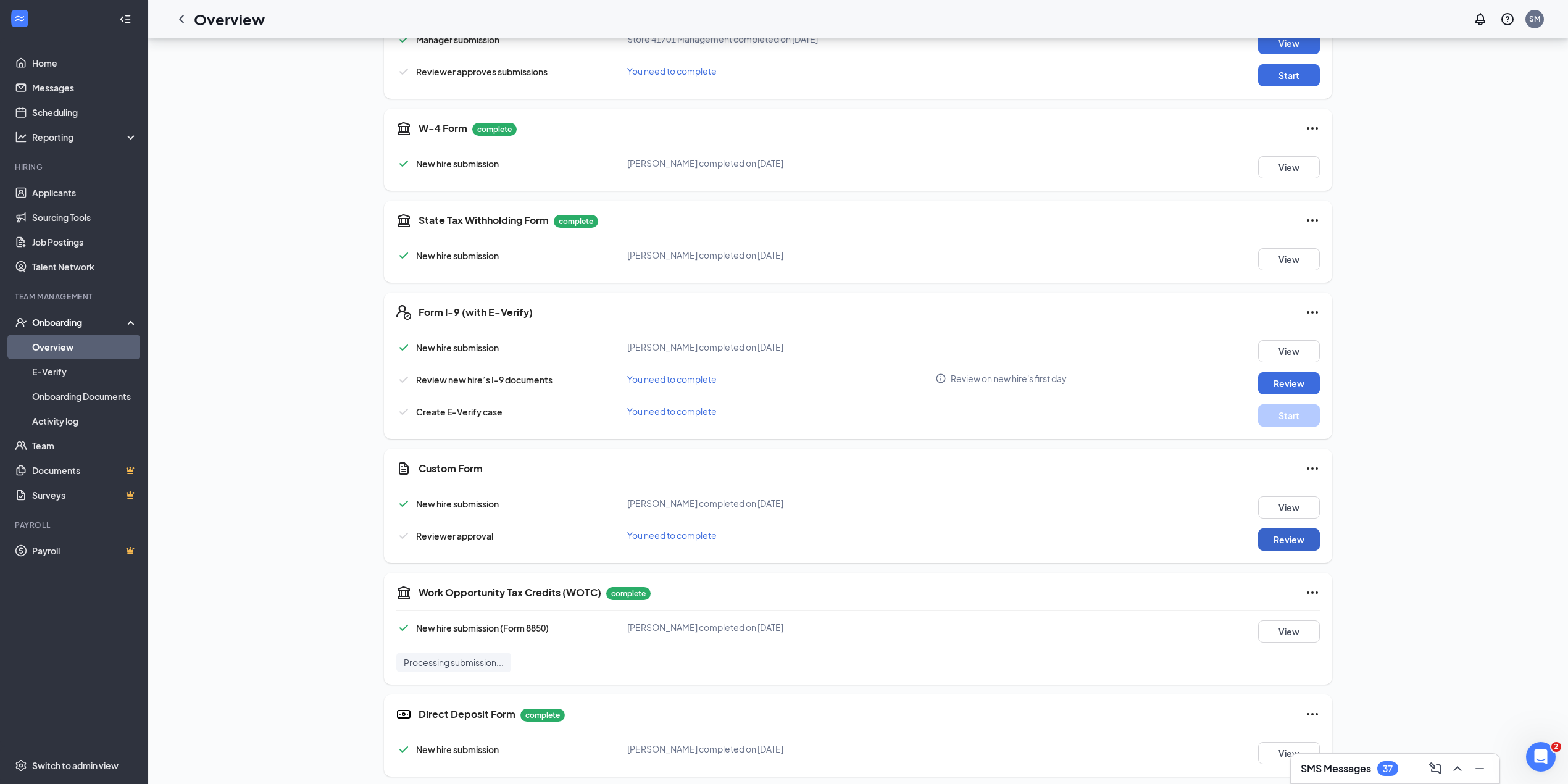
click at [1287, 536] on button "Review" at bounding box center [1289, 540] width 62 height 22
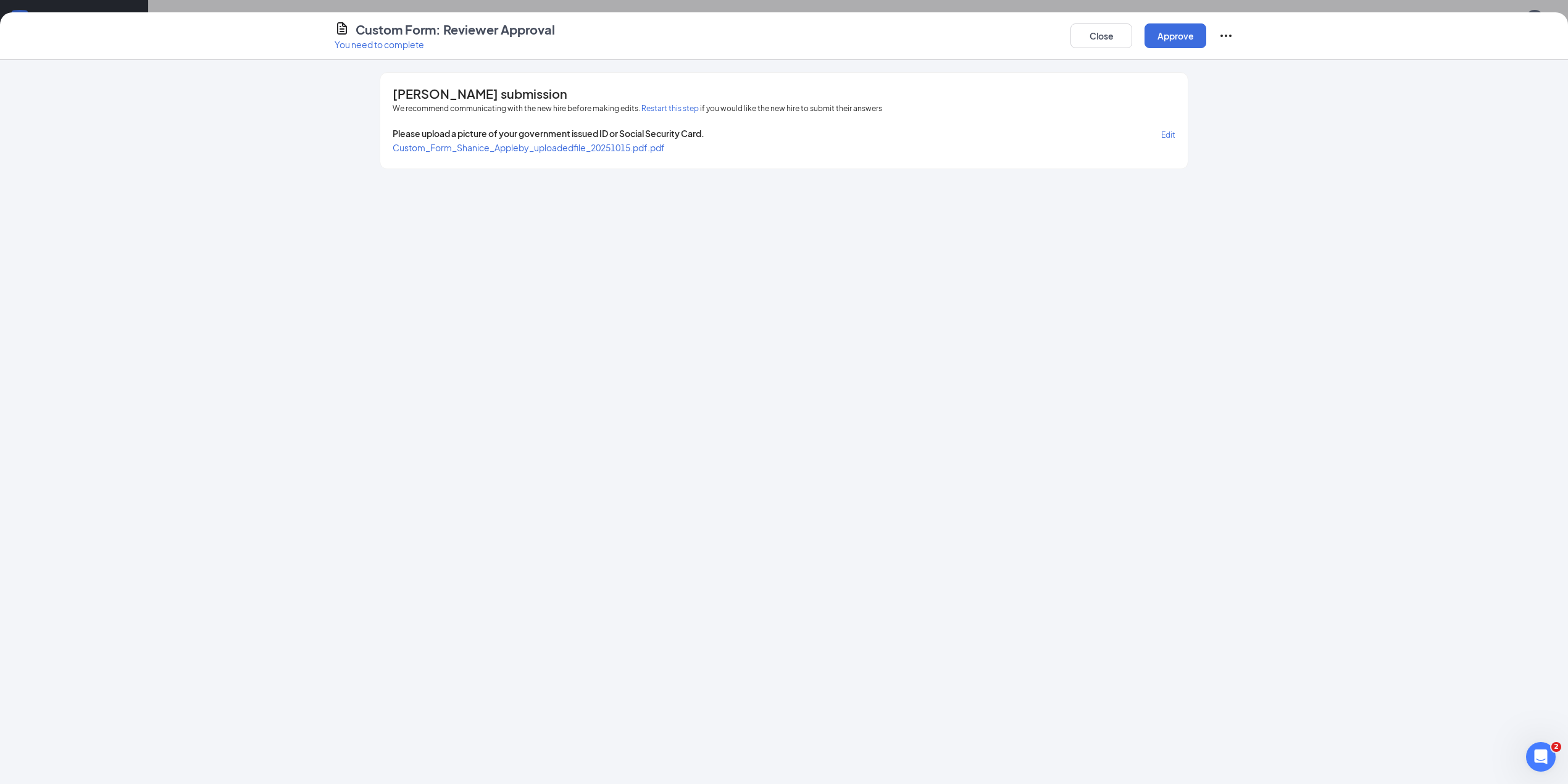
click at [583, 145] on span "Custom_Form_Shanice_Appleby_uploadedfile_20251015.pdf.pdf" at bounding box center [529, 147] width 272 height 11
click at [1089, 38] on button "Close" at bounding box center [1101, 36] width 62 height 25
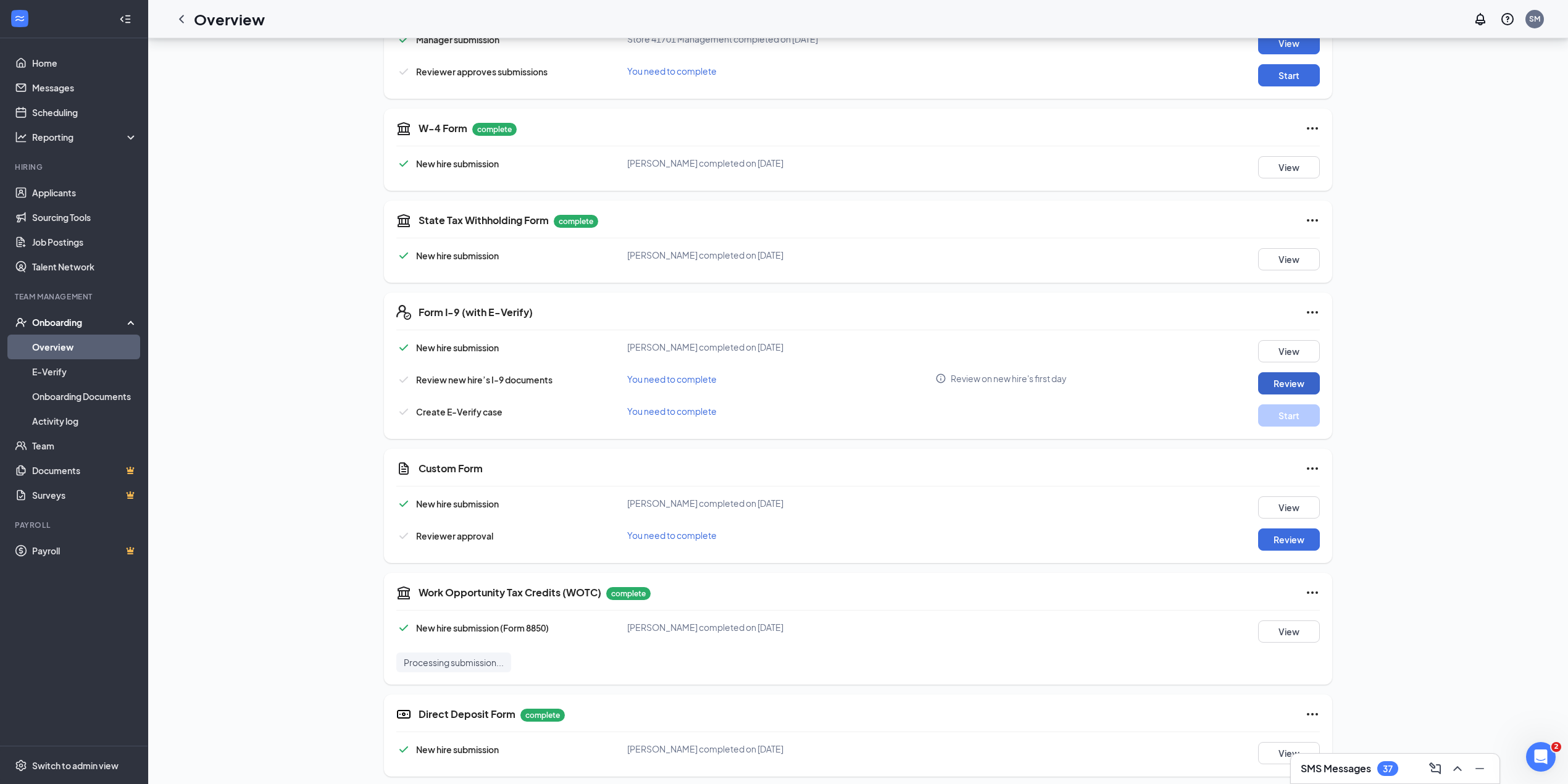
click at [1303, 379] on button "Review" at bounding box center [1289, 383] width 62 height 22
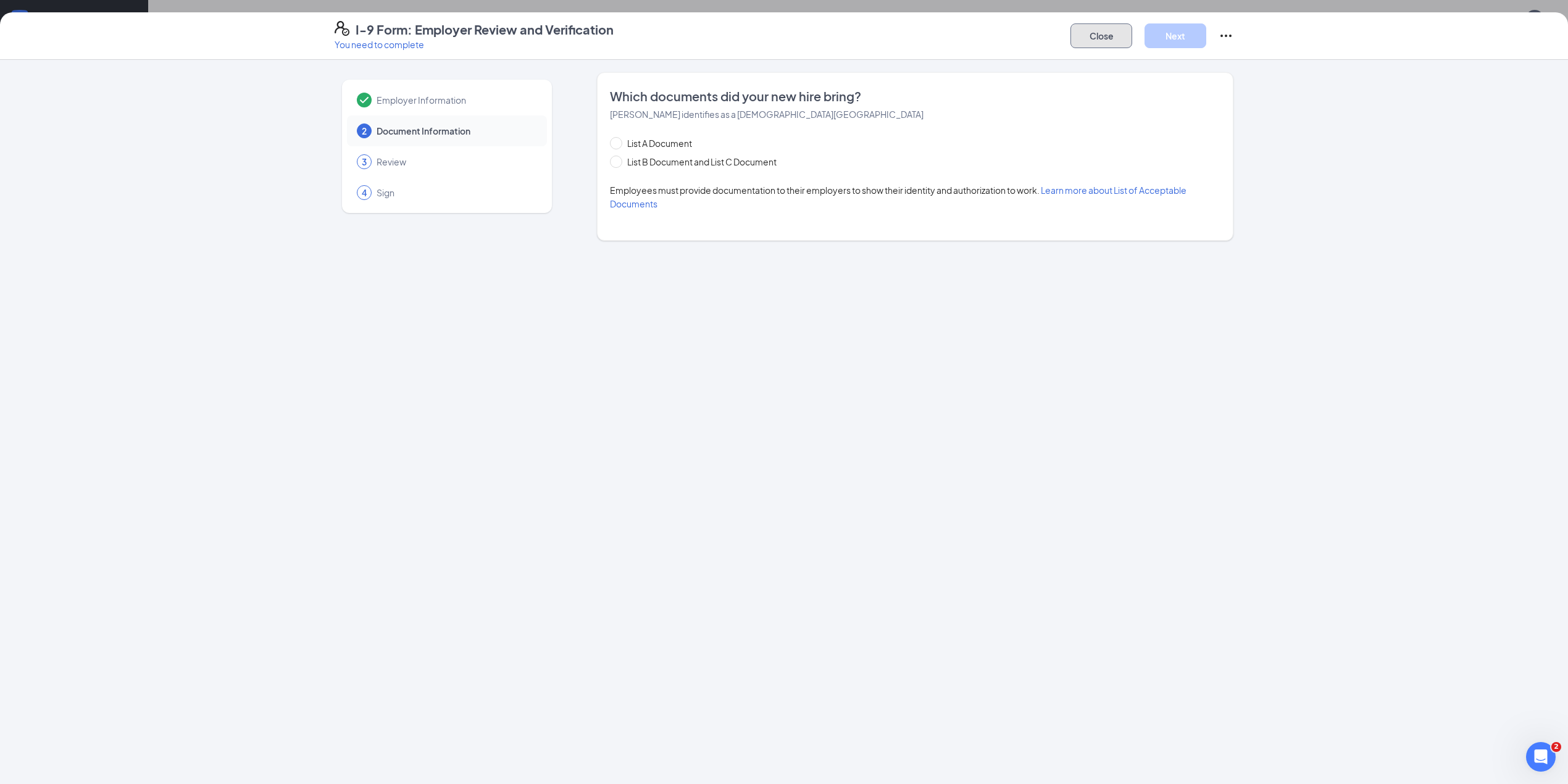
click at [1087, 33] on button "Close" at bounding box center [1101, 36] width 62 height 25
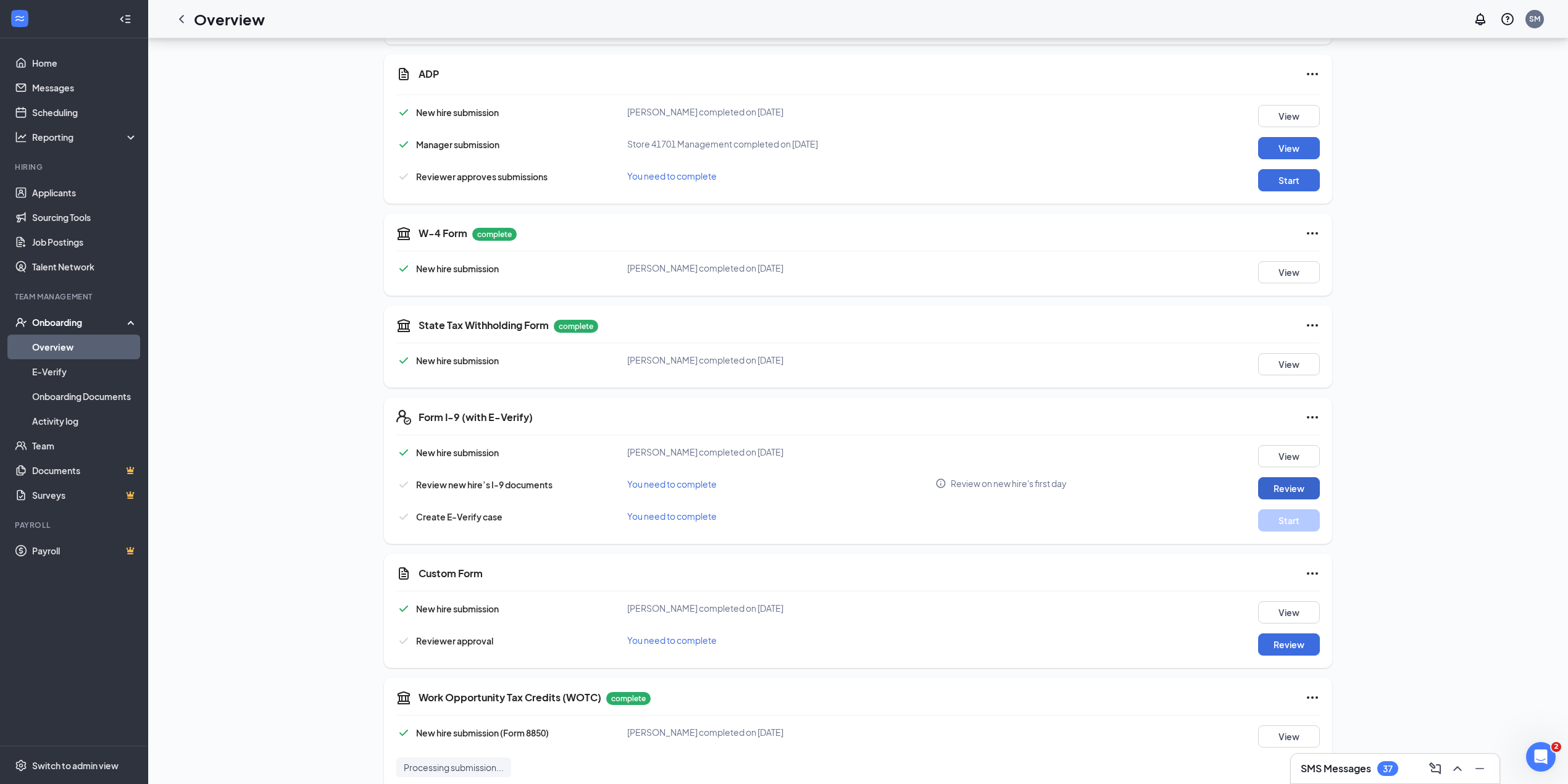
scroll to position [247, 0]
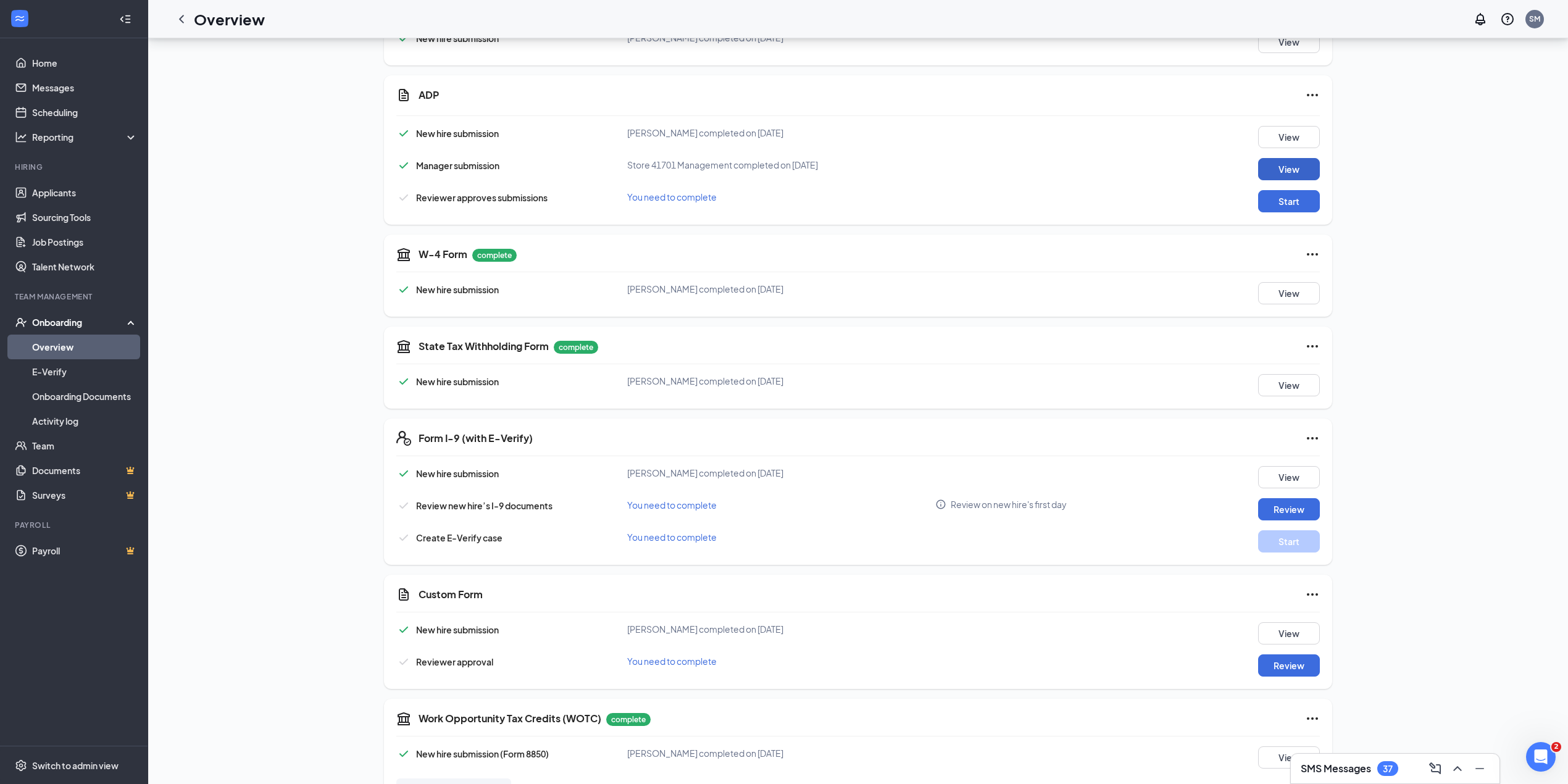
click at [1299, 171] on button "View" at bounding box center [1289, 169] width 62 height 22
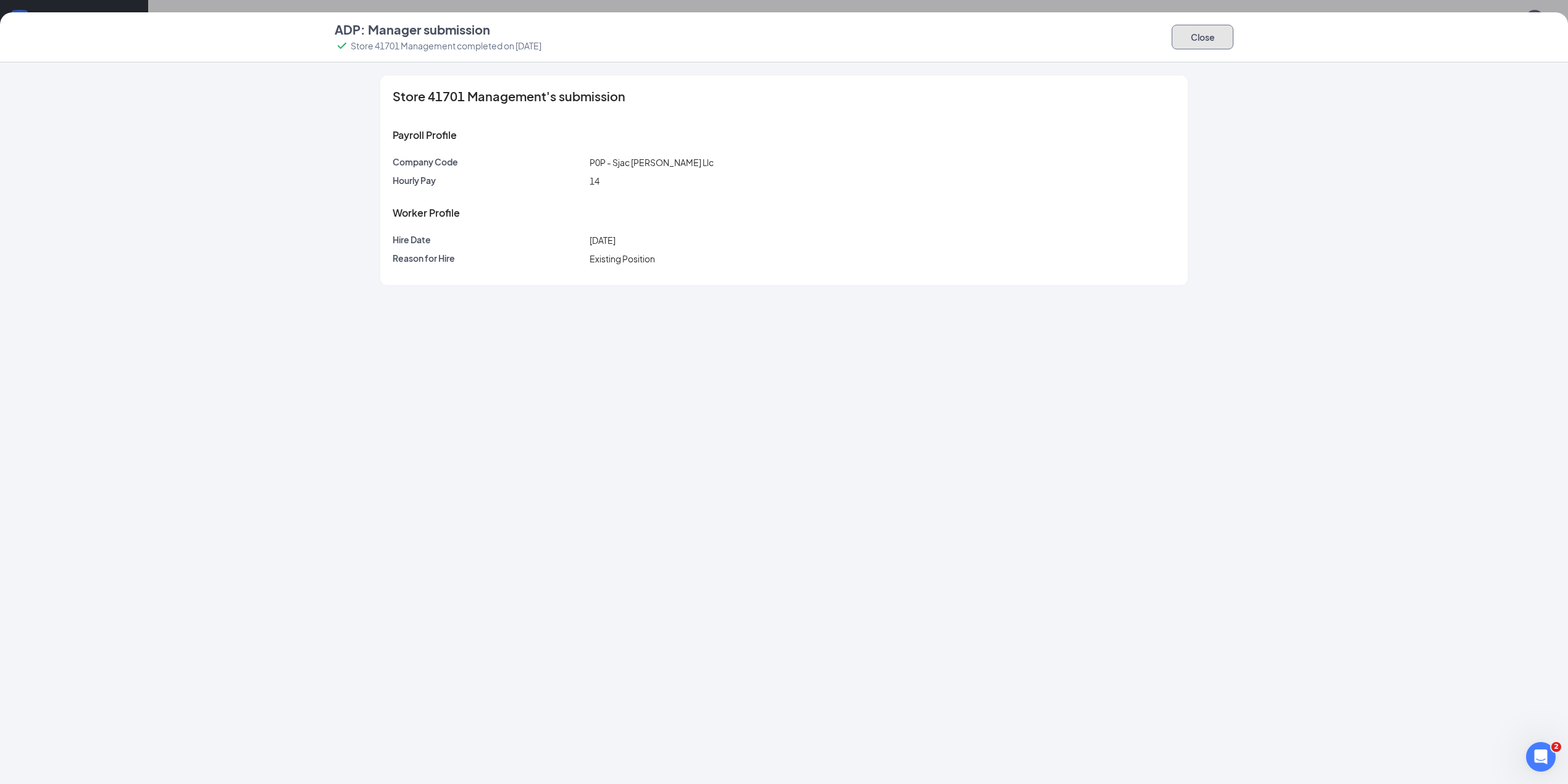
click at [1185, 43] on button "Close" at bounding box center [1203, 37] width 62 height 25
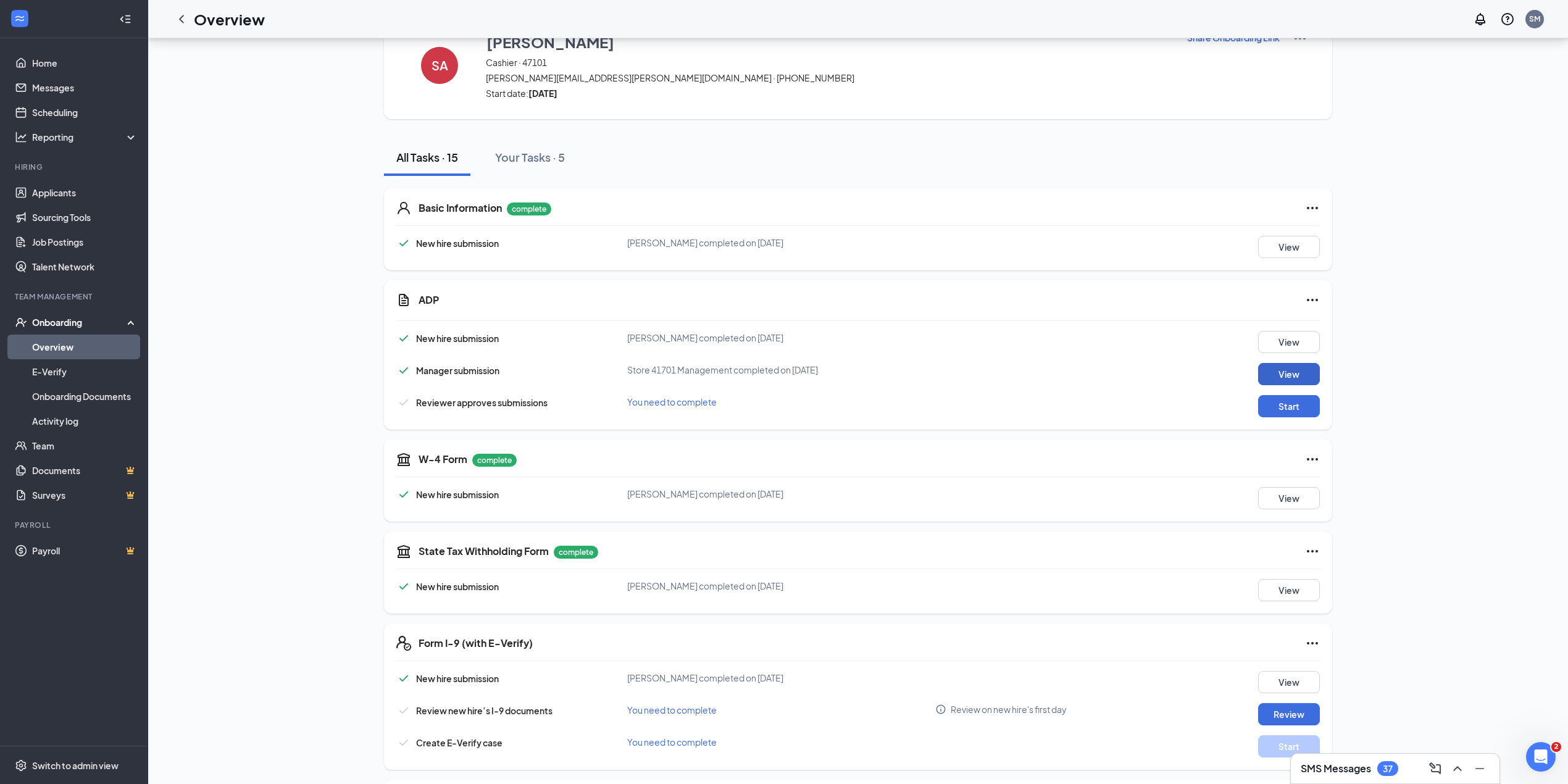
scroll to position [38, 0]
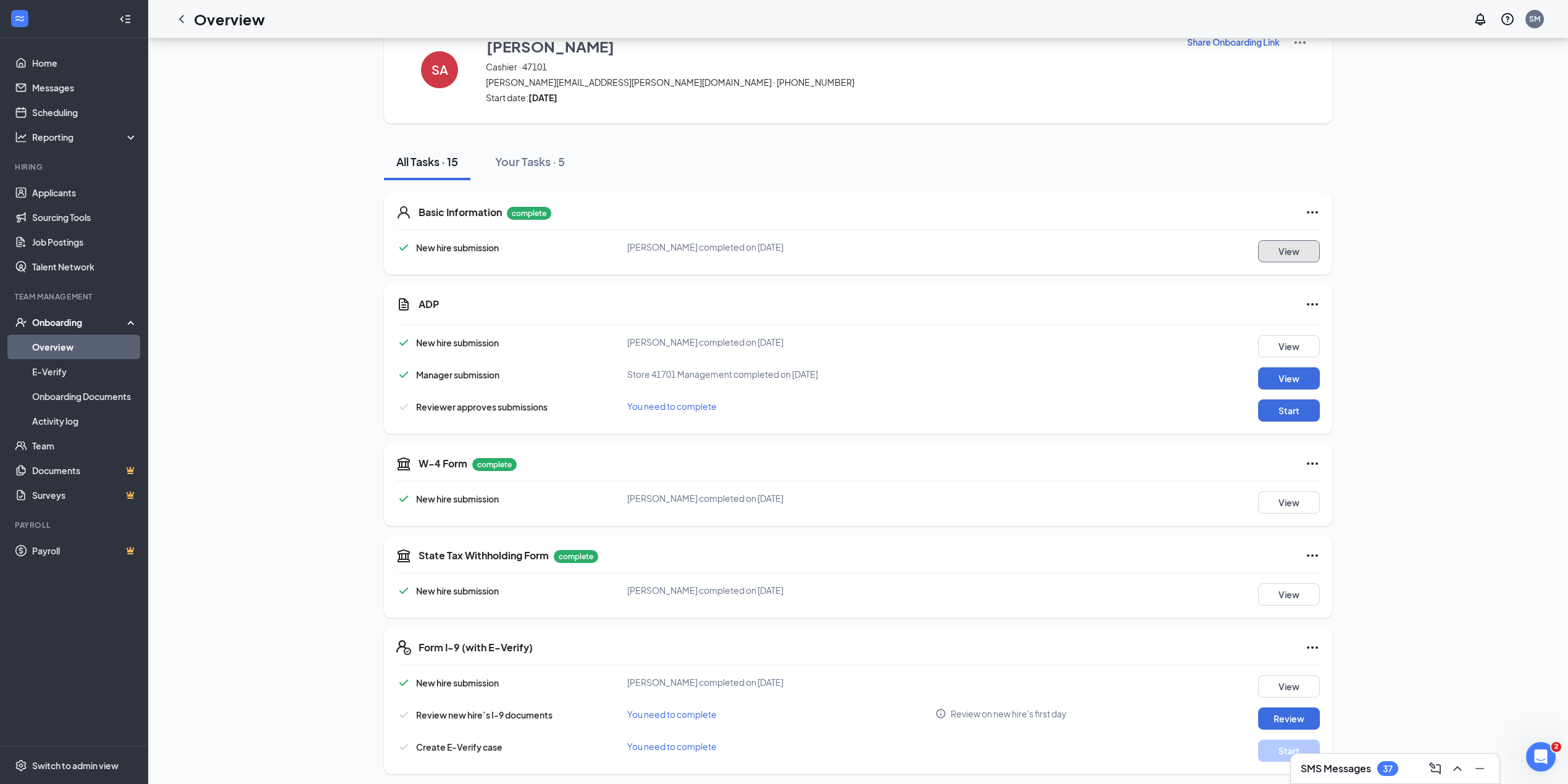
click at [1285, 252] on button "View" at bounding box center [1289, 251] width 62 height 22
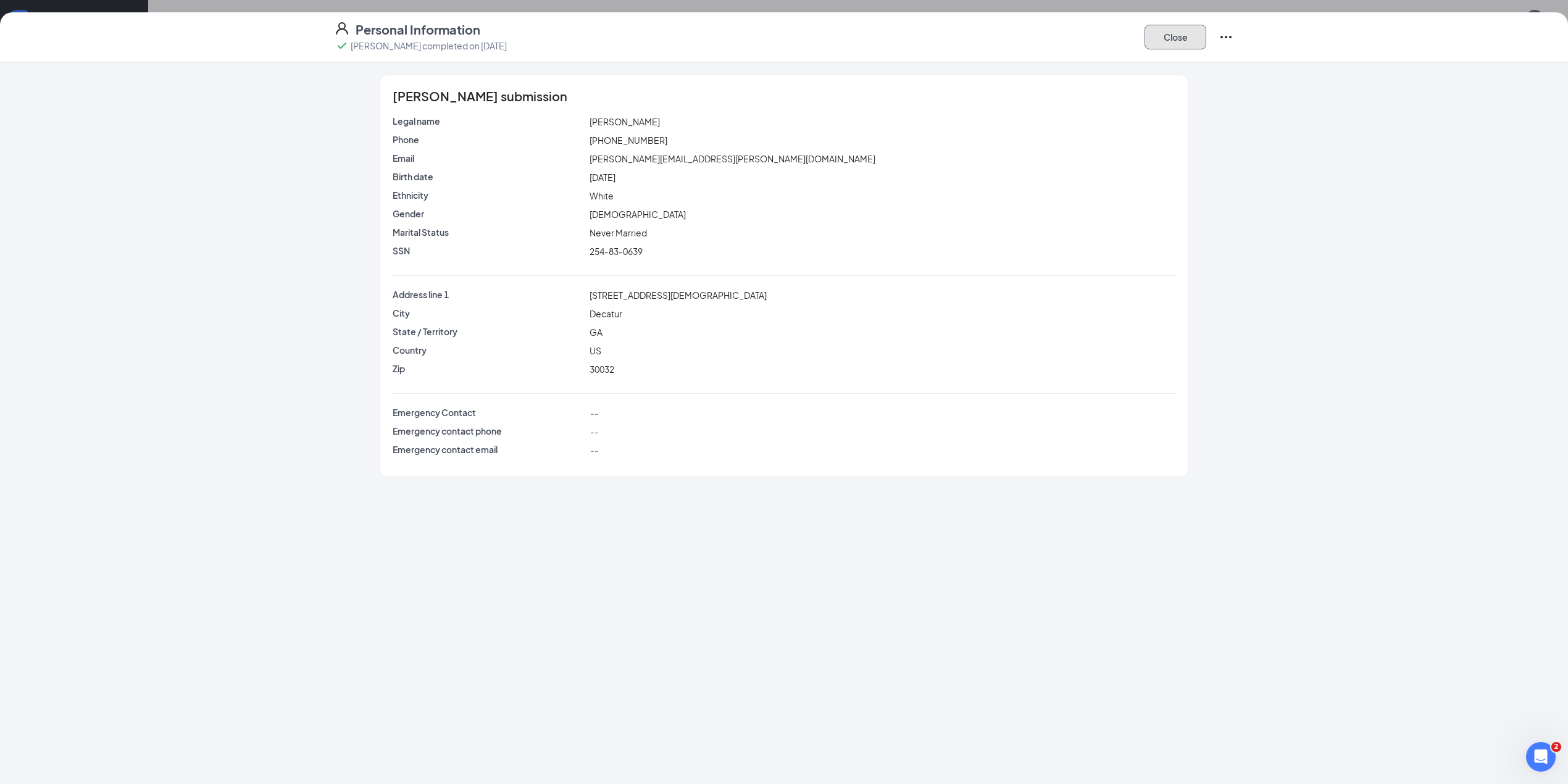
click at [1183, 40] on button "Close" at bounding box center [1175, 37] width 62 height 25
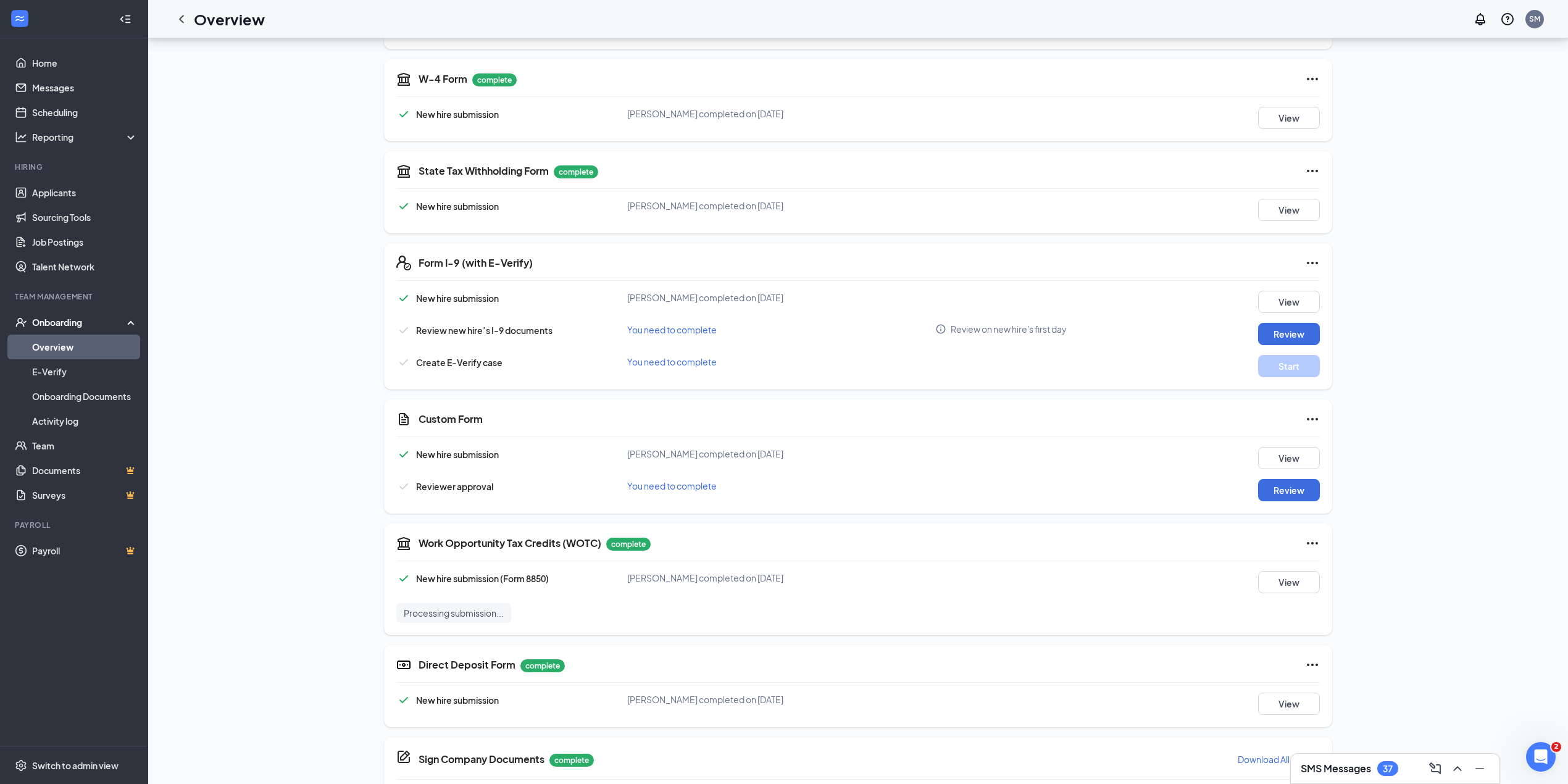
scroll to position [424, 0]
click at [1299, 487] on button "Review" at bounding box center [1289, 489] width 62 height 22
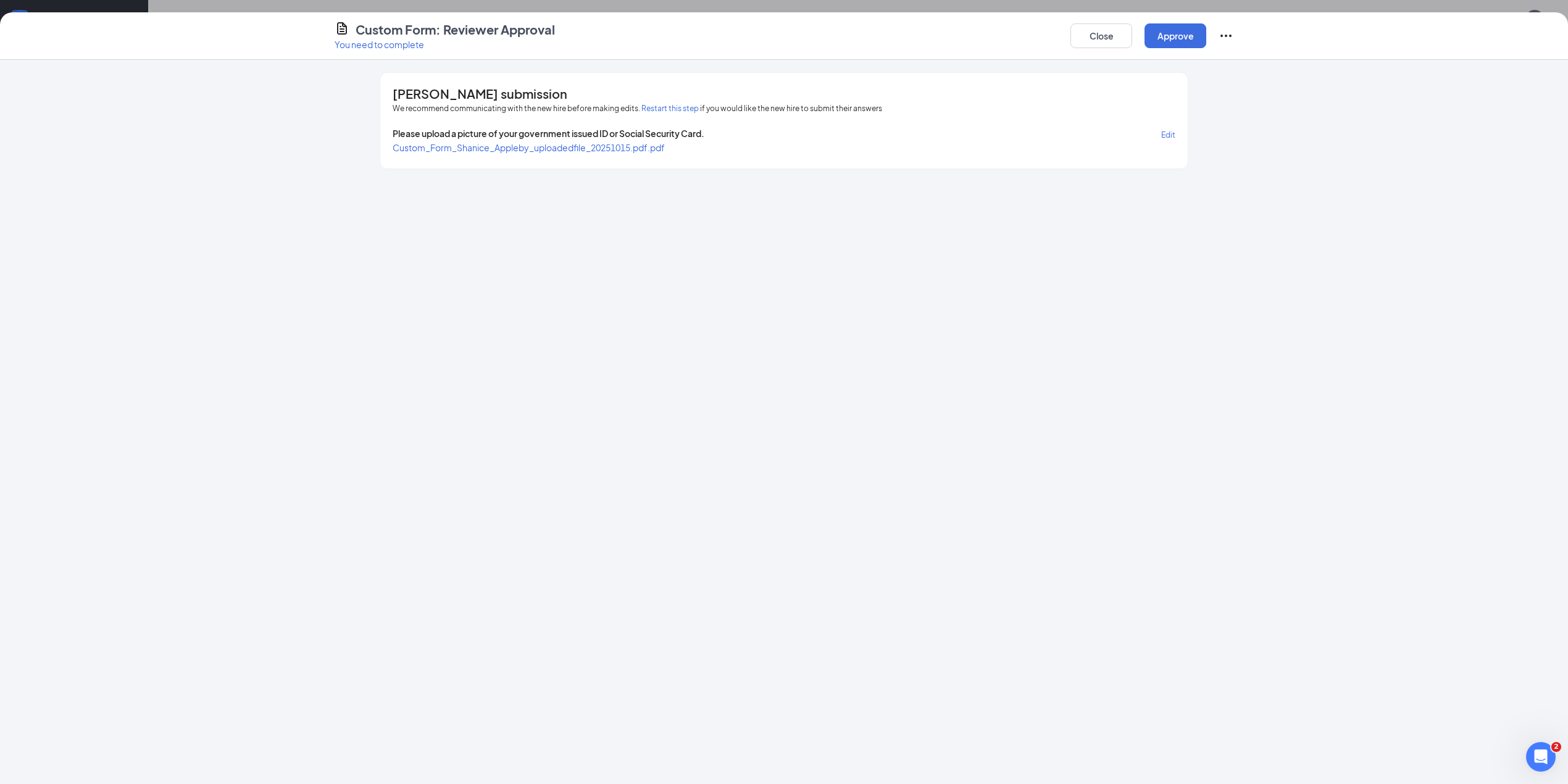
click at [529, 150] on span "Custom_Form_Shanice_Appleby_uploadedfile_20251015.pdf.pdf" at bounding box center [529, 147] width 272 height 11
click at [1176, 40] on button "Approve" at bounding box center [1175, 36] width 62 height 25
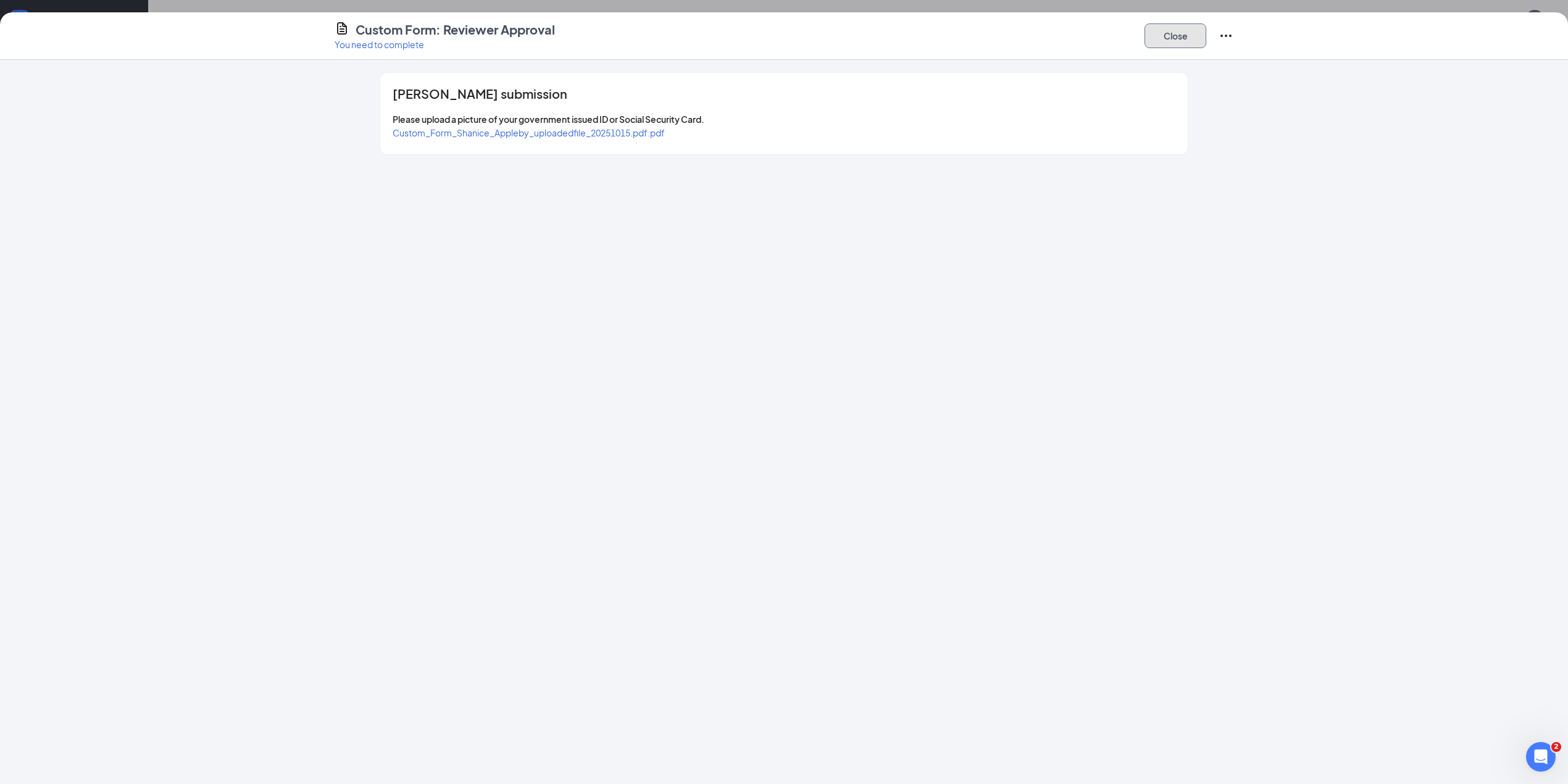
click at [1176, 35] on button "Close" at bounding box center [1175, 36] width 62 height 25
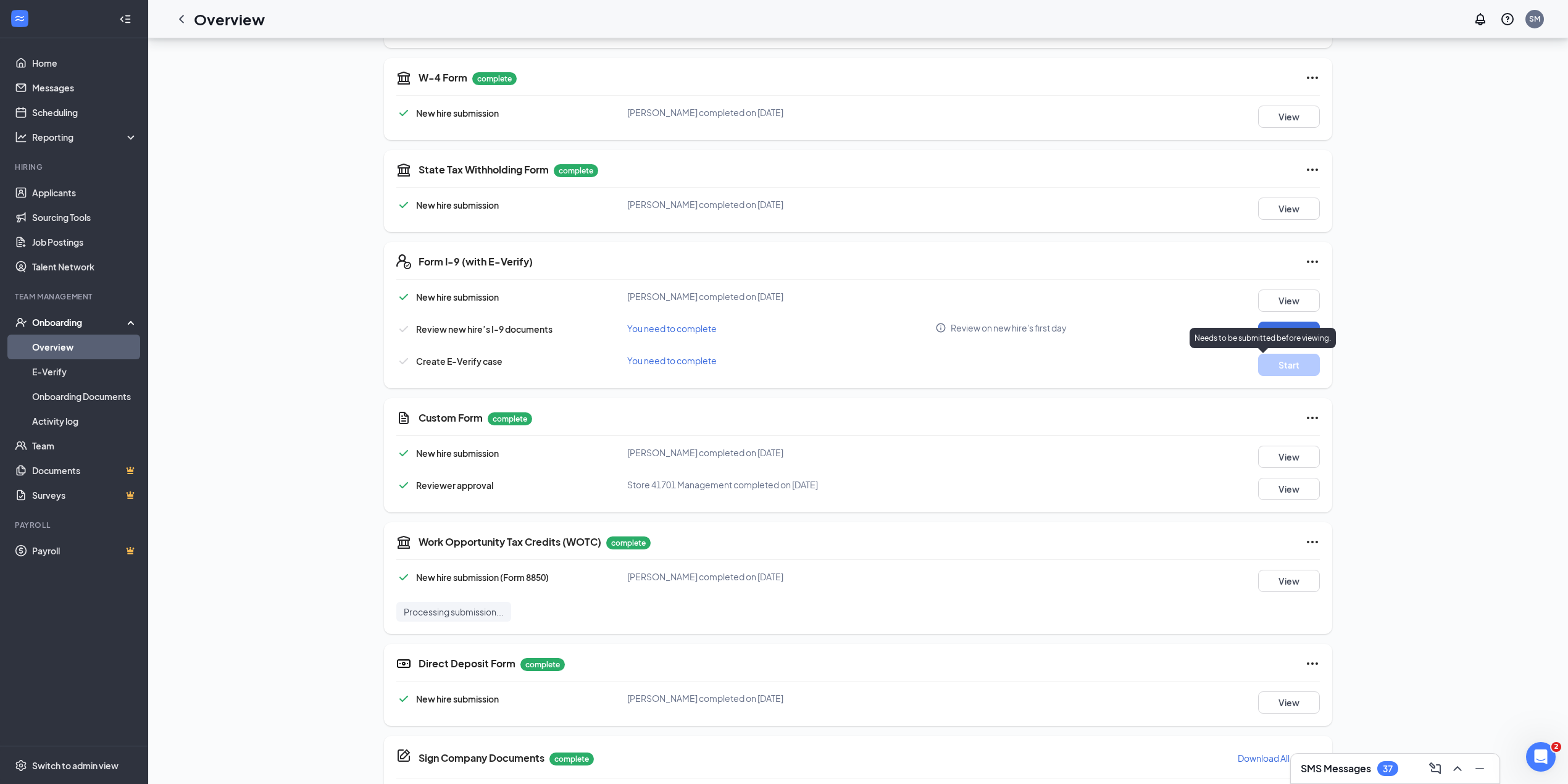
click at [1291, 331] on div "Needs to be submitted before viewing." at bounding box center [1262, 338] width 146 height 21
click at [1309, 339] on button "Review" at bounding box center [1289, 333] width 62 height 22
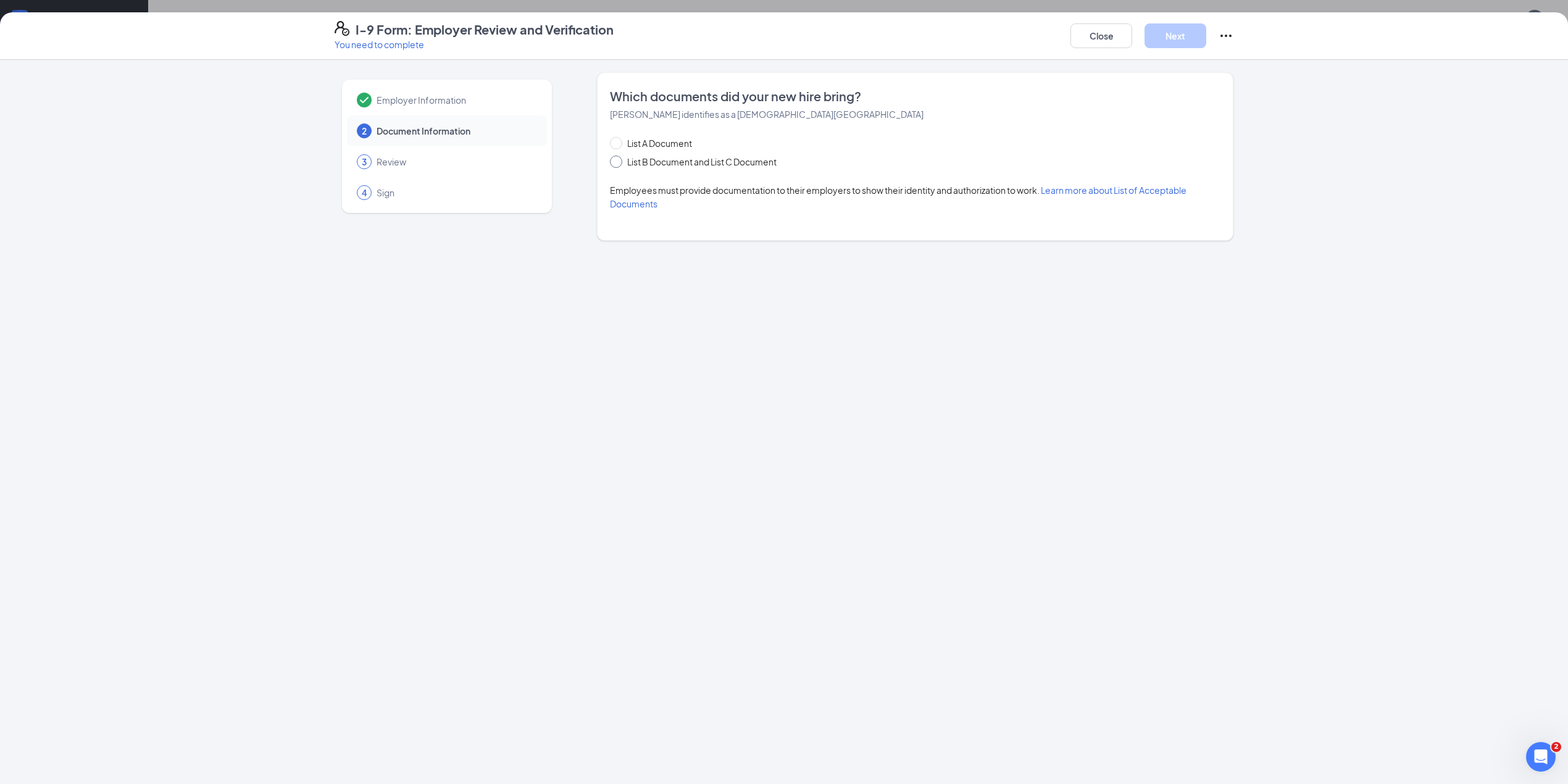
click at [616, 166] on span at bounding box center [616, 162] width 12 height 12
click at [616, 164] on input "List B Document and List C Document" at bounding box center [614, 160] width 9 height 9
radio input "true"
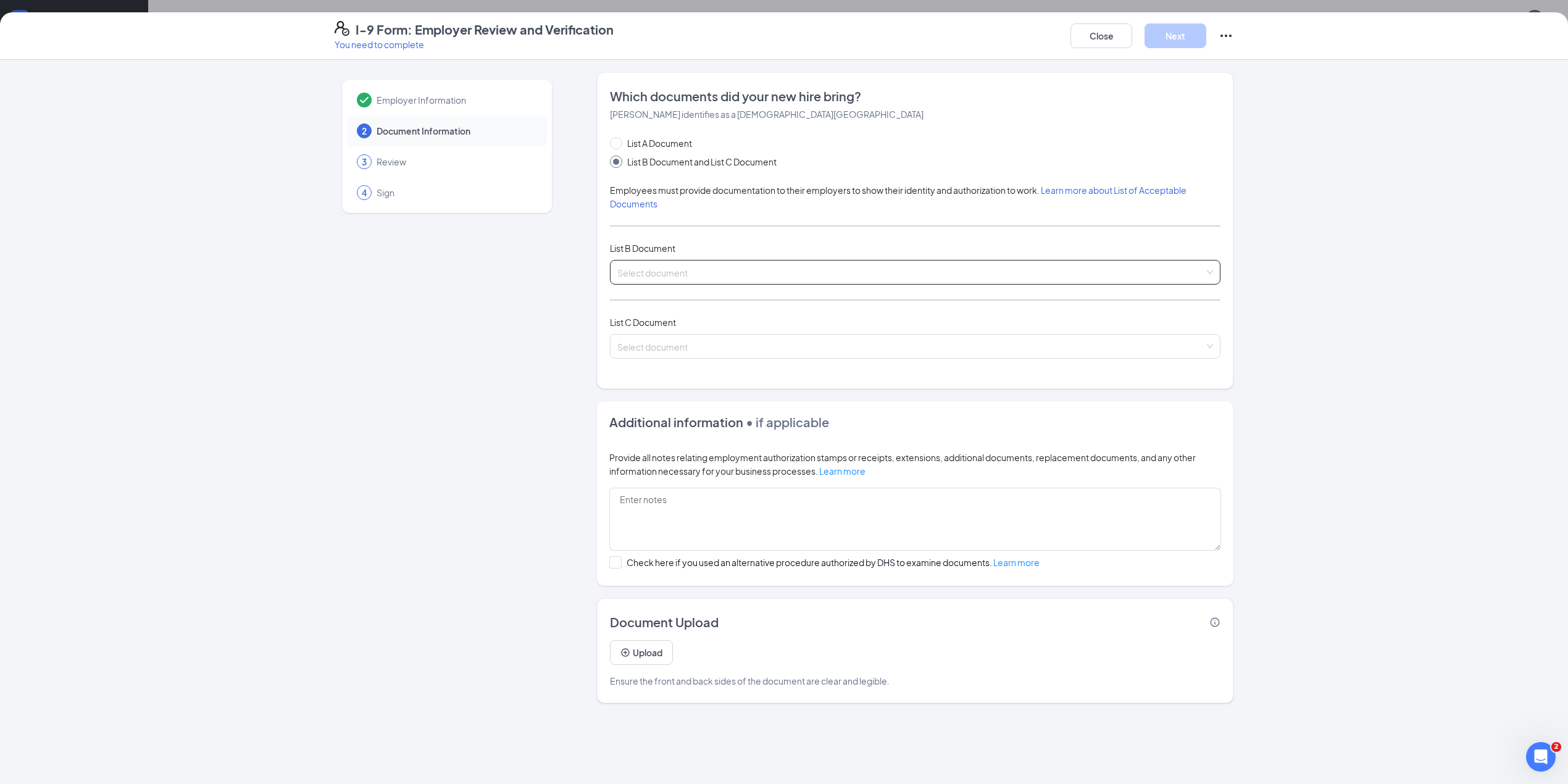
click at [740, 272] on input "search" at bounding box center [910, 270] width 587 height 19
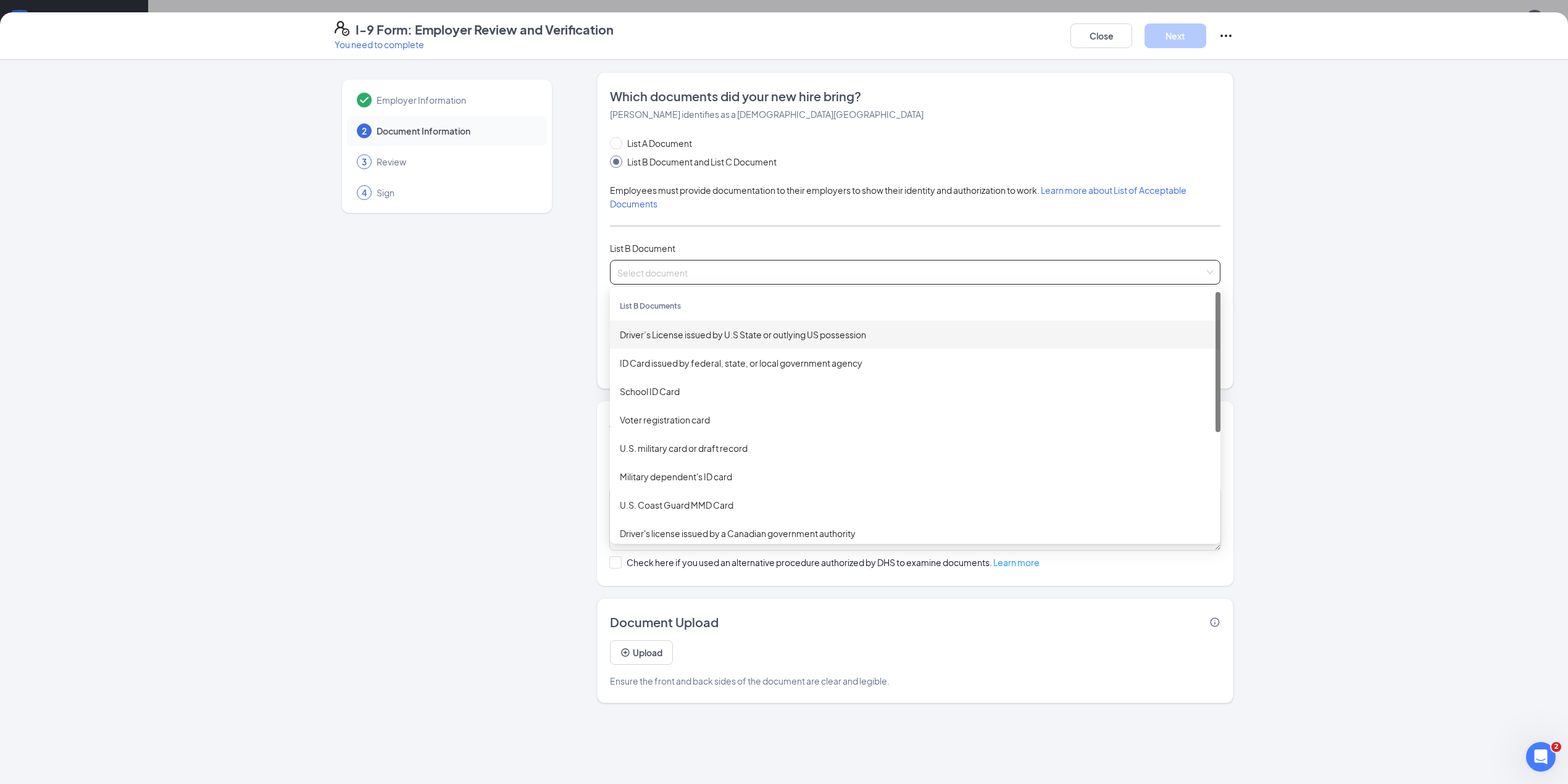
click at [680, 337] on div "Driver’s License issued by U.S State or outlying US possession" at bounding box center [915, 335] width 591 height 14
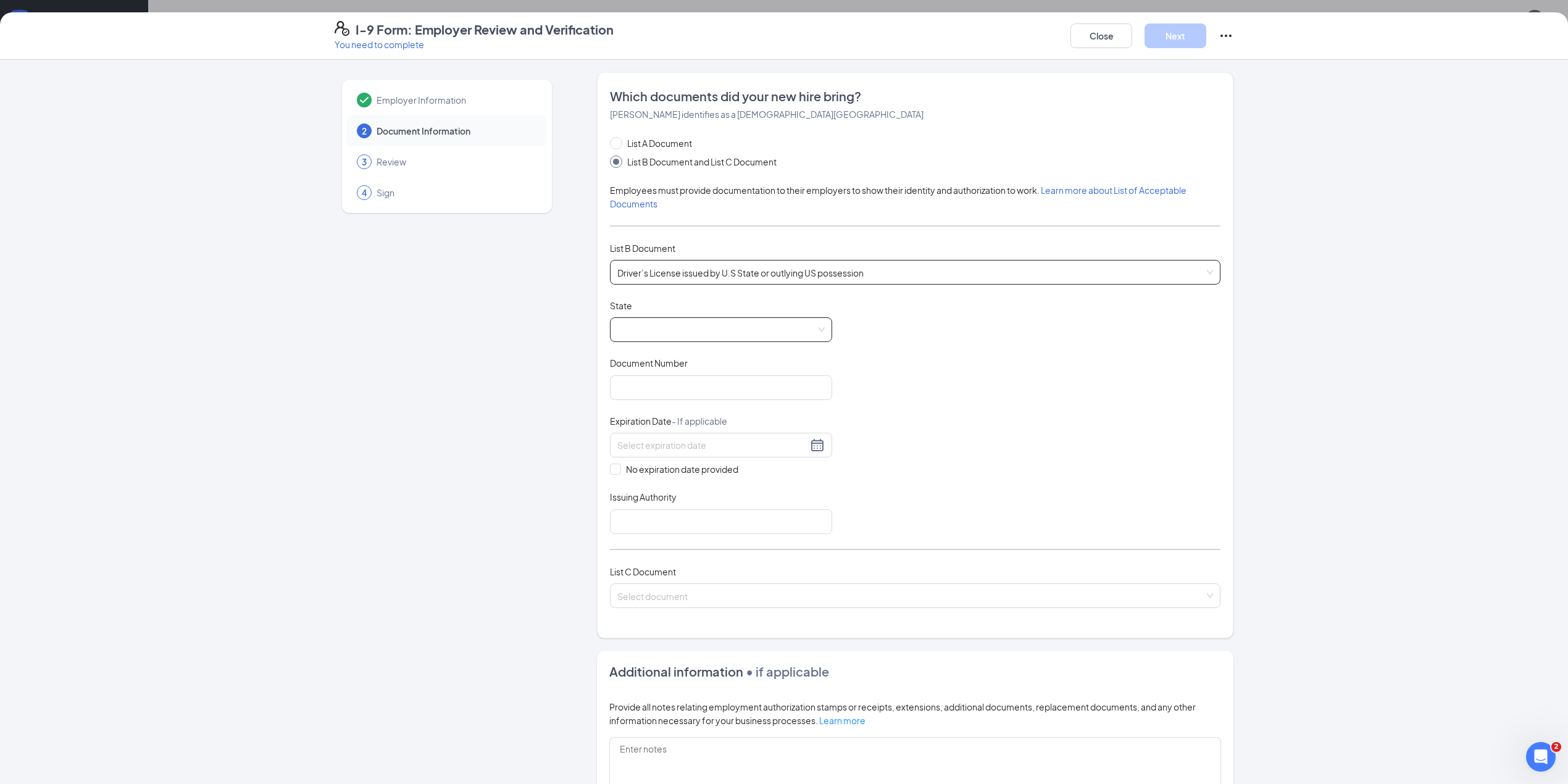
click at [670, 331] on span at bounding box center [721, 330] width 208 height 23
drag, startPoint x: 823, startPoint y: 366, endPoint x: 817, endPoint y: 407, distance: 41.4
click at [817, 407] on div "[US_STATE] [US_STATE] [US_STATE] [US_STATE] [US_STATE] [US_STATE] [US_STATE] [U…" at bounding box center [721, 429] width 222 height 158
click at [664, 349] on div "Document Title Driver’s License issued by U.S State or outlying US possession S…" at bounding box center [915, 417] width 610 height 235
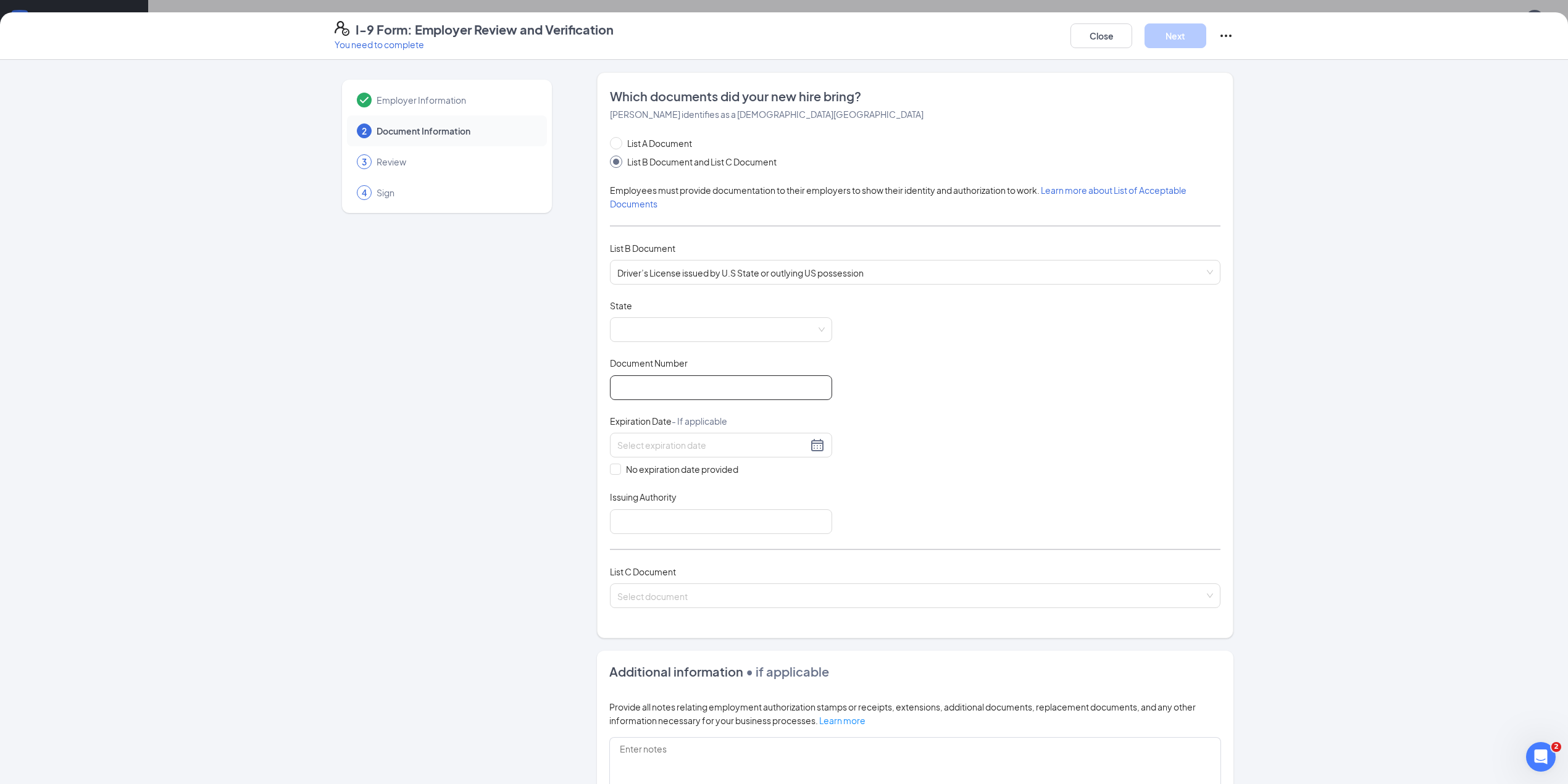
drag, startPoint x: 678, startPoint y: 388, endPoint x: 679, endPoint y: 379, distance: 9.1
click at [678, 388] on input "Document Number" at bounding box center [721, 388] width 222 height 25
type input "056483340"
click at [734, 446] on input at bounding box center [712, 445] width 190 height 14
click at [664, 515] on div "1" at bounding box center [667, 520] width 15 height 15
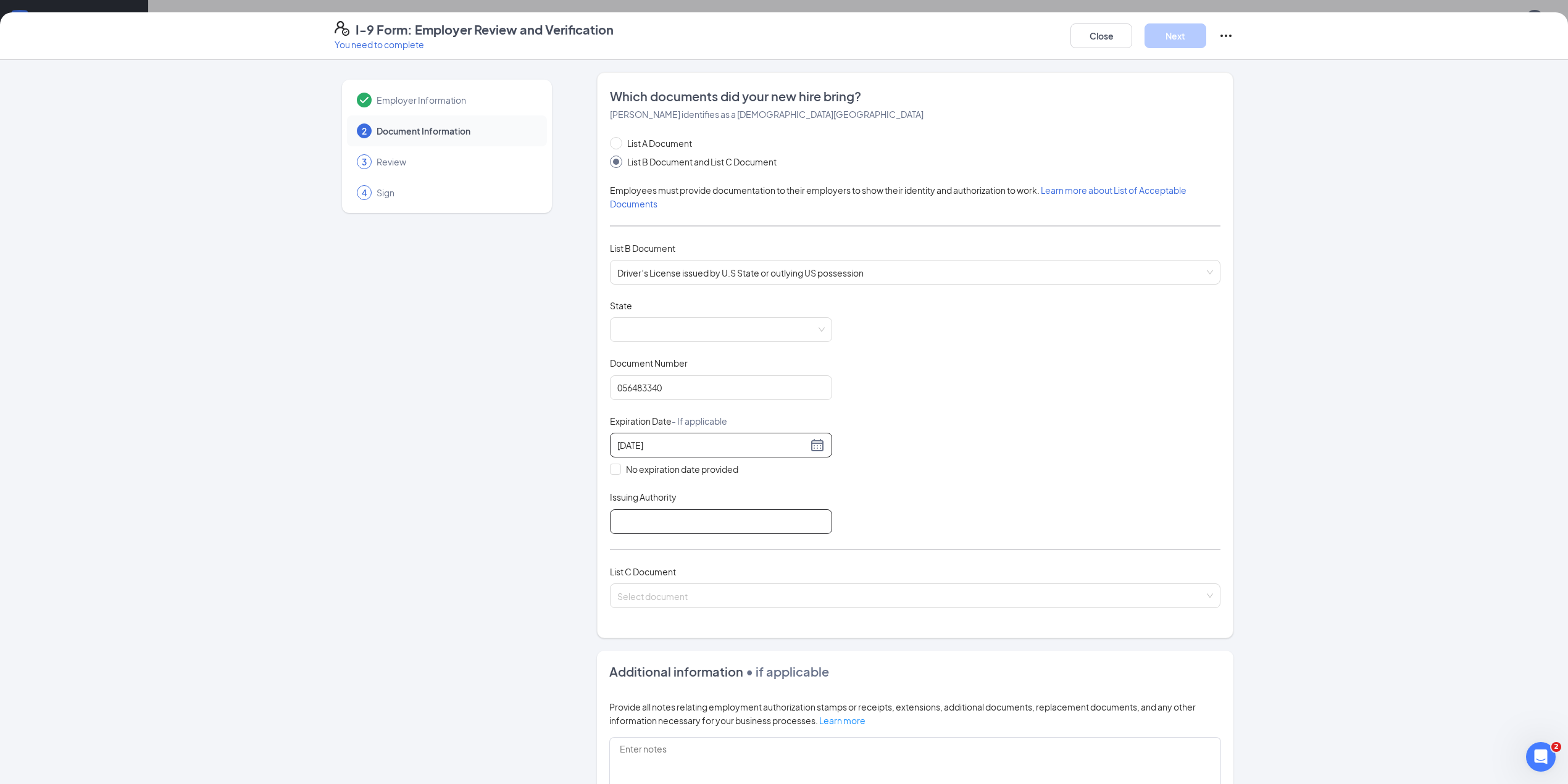
type input "[DATE]"
click at [723, 521] on input "Issuing Authority" at bounding box center [721, 522] width 222 height 25
type input "Department of driver's services"
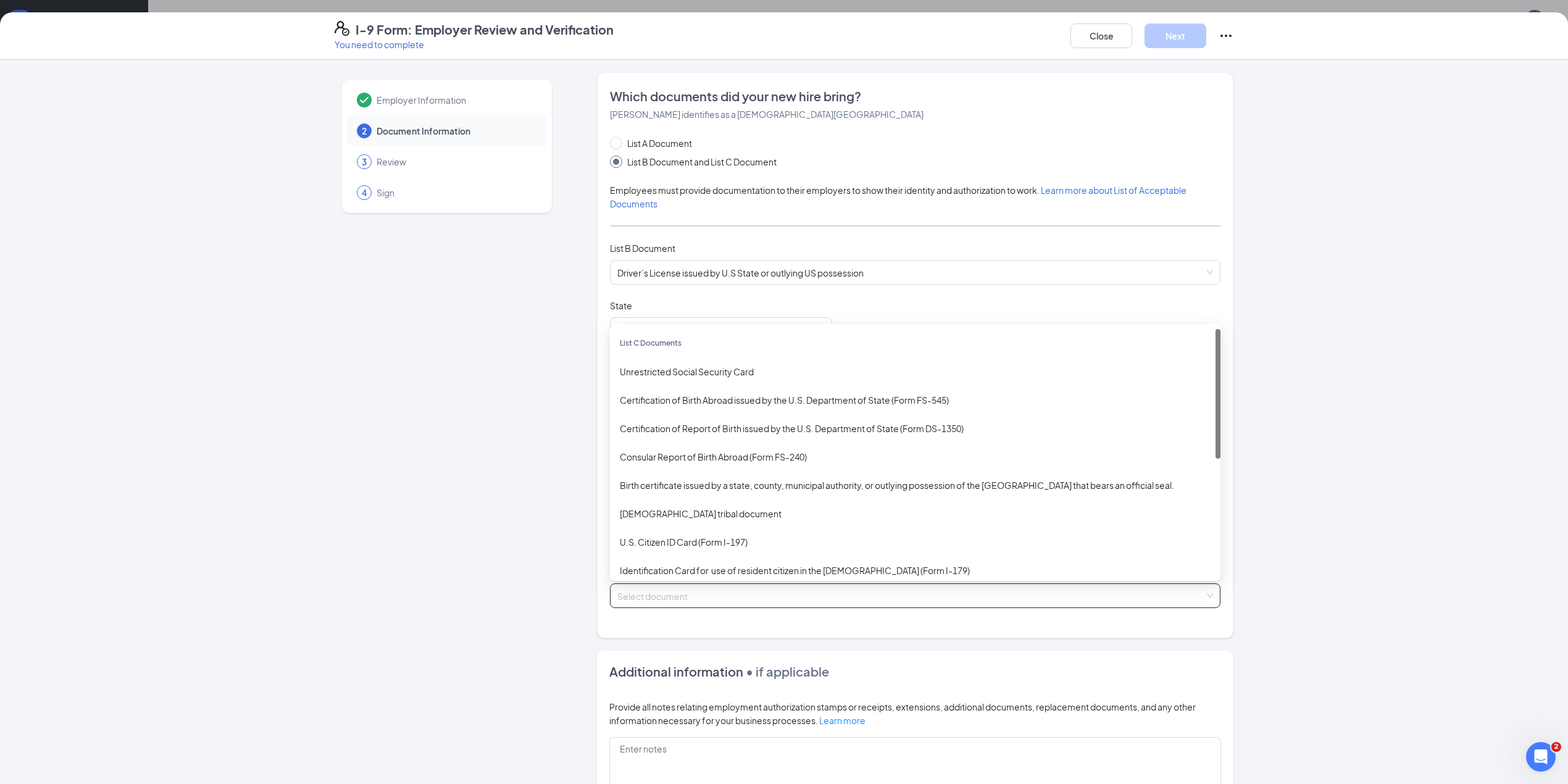
click at [687, 602] on input "search" at bounding box center [910, 593] width 587 height 19
click at [643, 373] on div "Unrestricted Social Security Card" at bounding box center [915, 372] width 591 height 14
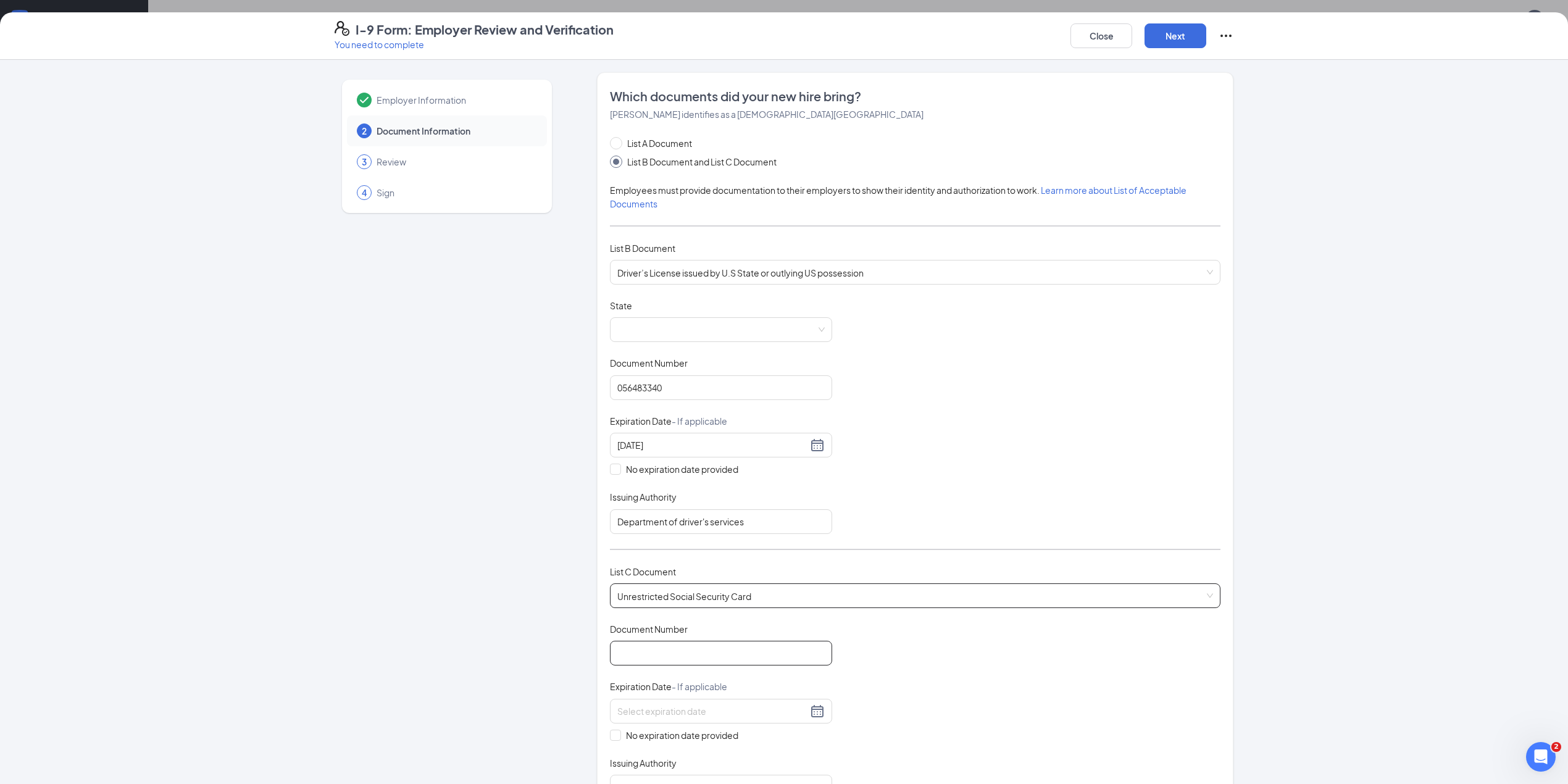
click at [633, 648] on input "Document Number" at bounding box center [721, 654] width 222 height 25
type input "254830639"
click at [610, 739] on input "No expiration date provided" at bounding box center [614, 734] width 9 height 9
checkbox input "true"
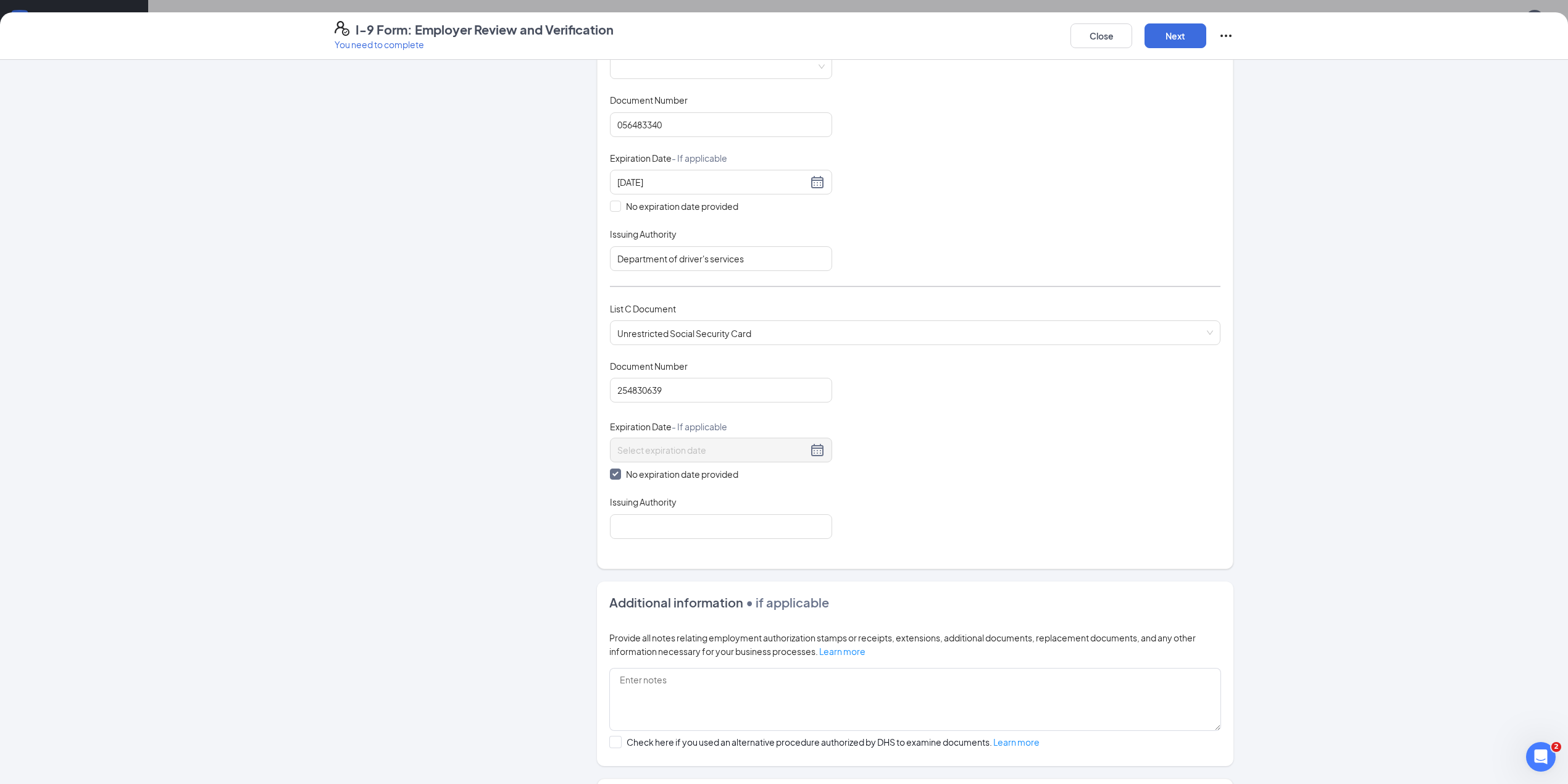
scroll to position [307, 0]
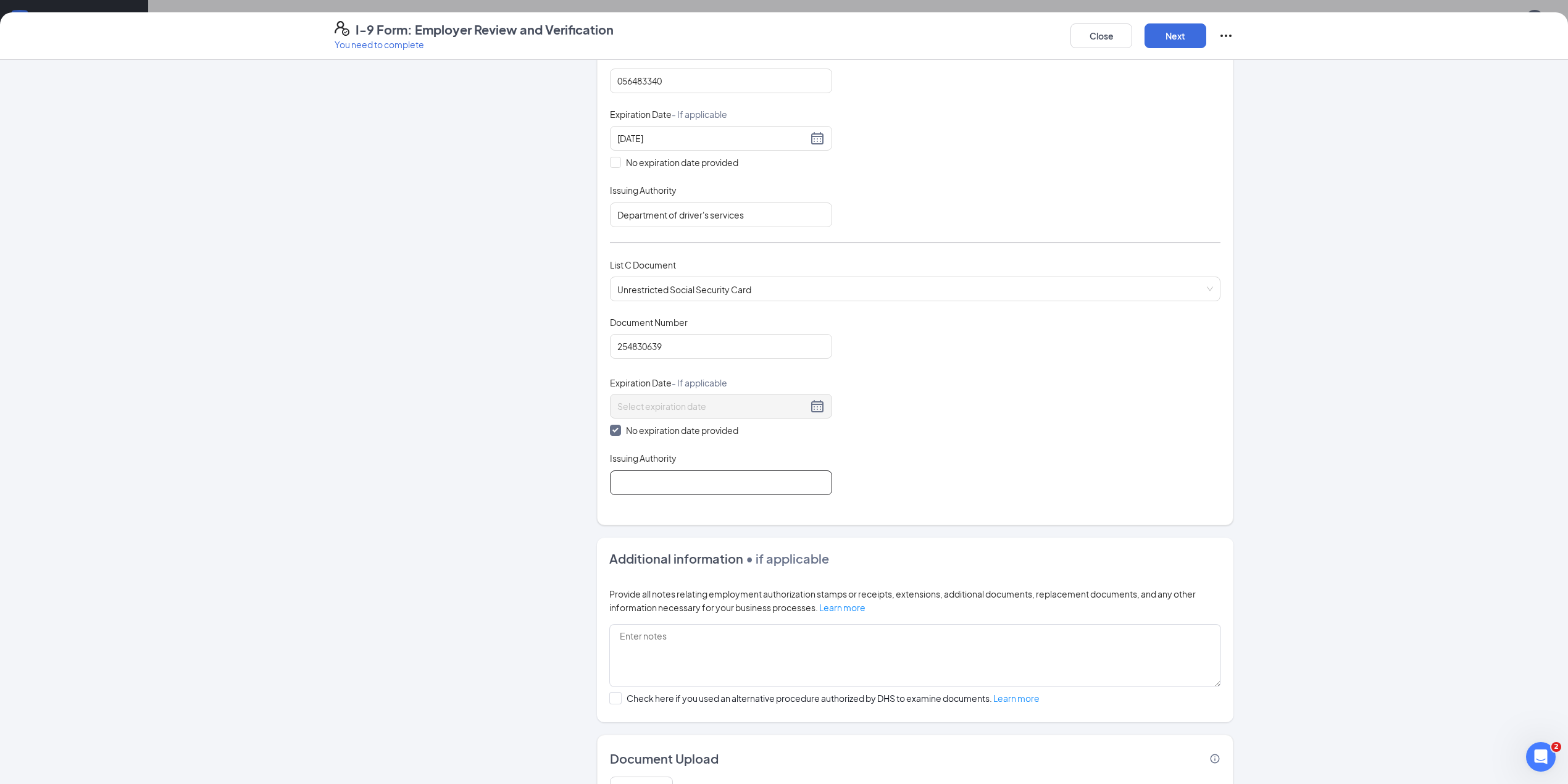
click at [739, 484] on input "Issuing Authority" at bounding box center [721, 483] width 222 height 25
type input "Social Security Administration"
click at [1166, 37] on button "Next" at bounding box center [1175, 36] width 62 height 25
click at [1179, 27] on button "Next" at bounding box center [1175, 36] width 62 height 25
click at [1181, 40] on button "Next" at bounding box center [1175, 36] width 62 height 25
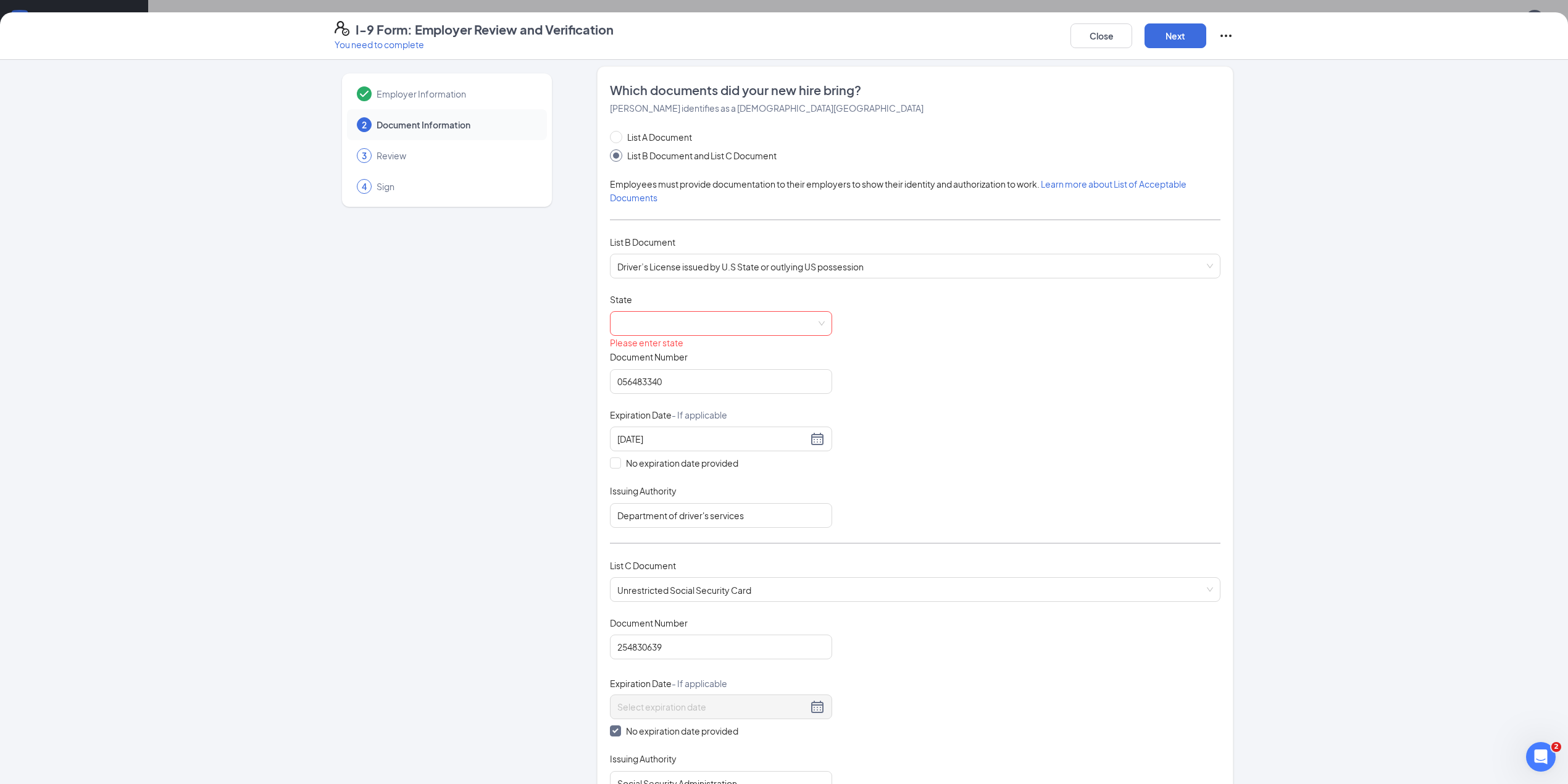
scroll to position [0, 0]
click at [697, 324] on span at bounding box center [721, 330] width 208 height 23
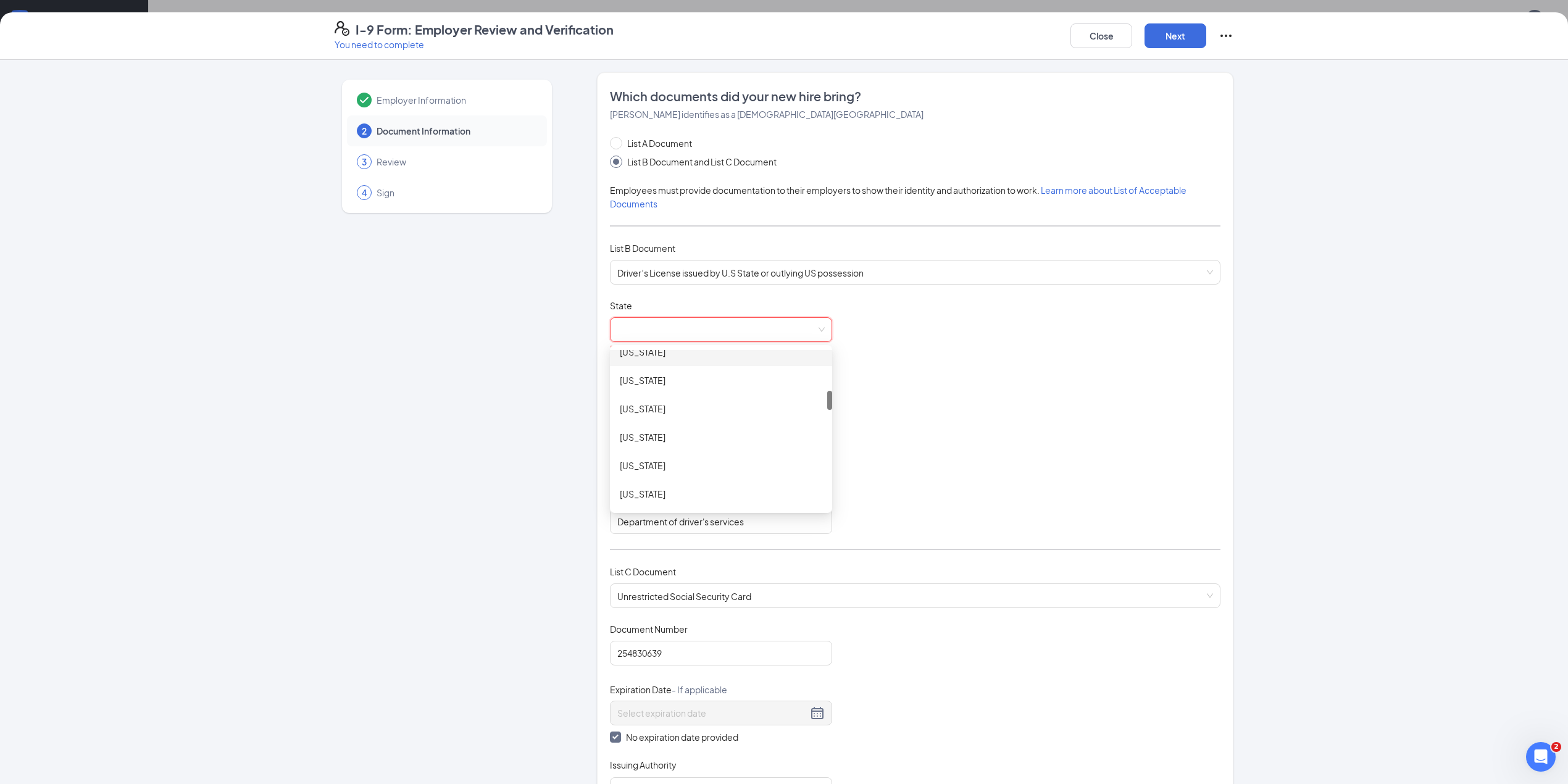
click at [637, 357] on div "[US_STATE]" at bounding box center [721, 352] width 202 height 14
click at [1173, 33] on button "Next" at bounding box center [1175, 36] width 62 height 25
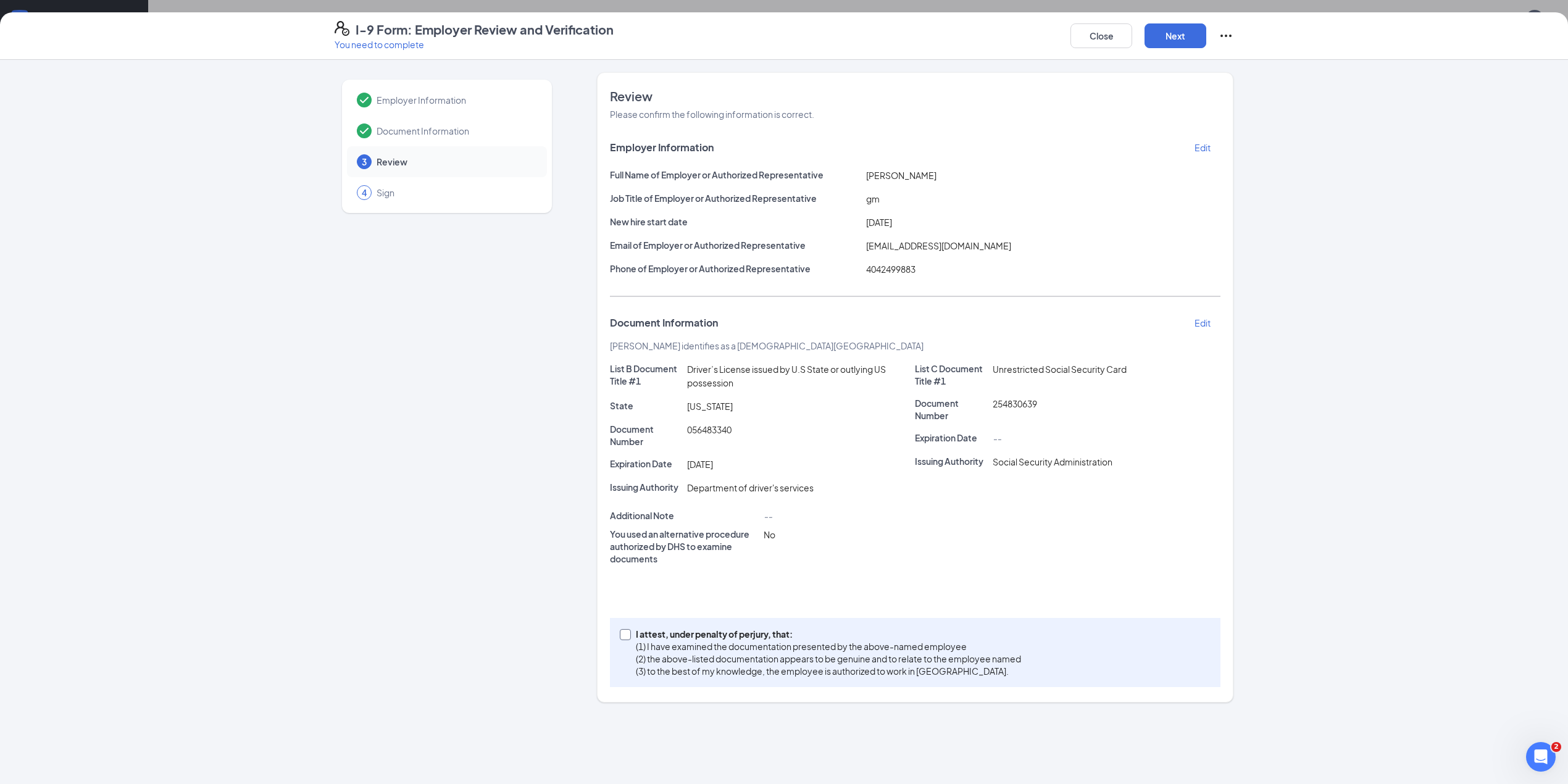
click at [625, 636] on input "I attest, under penalty of [PERSON_NAME], that: (1) I have examined the documen…" at bounding box center [624, 633] width 9 height 9
checkbox input "true"
click at [1176, 36] on button "Next" at bounding box center [1175, 36] width 62 height 25
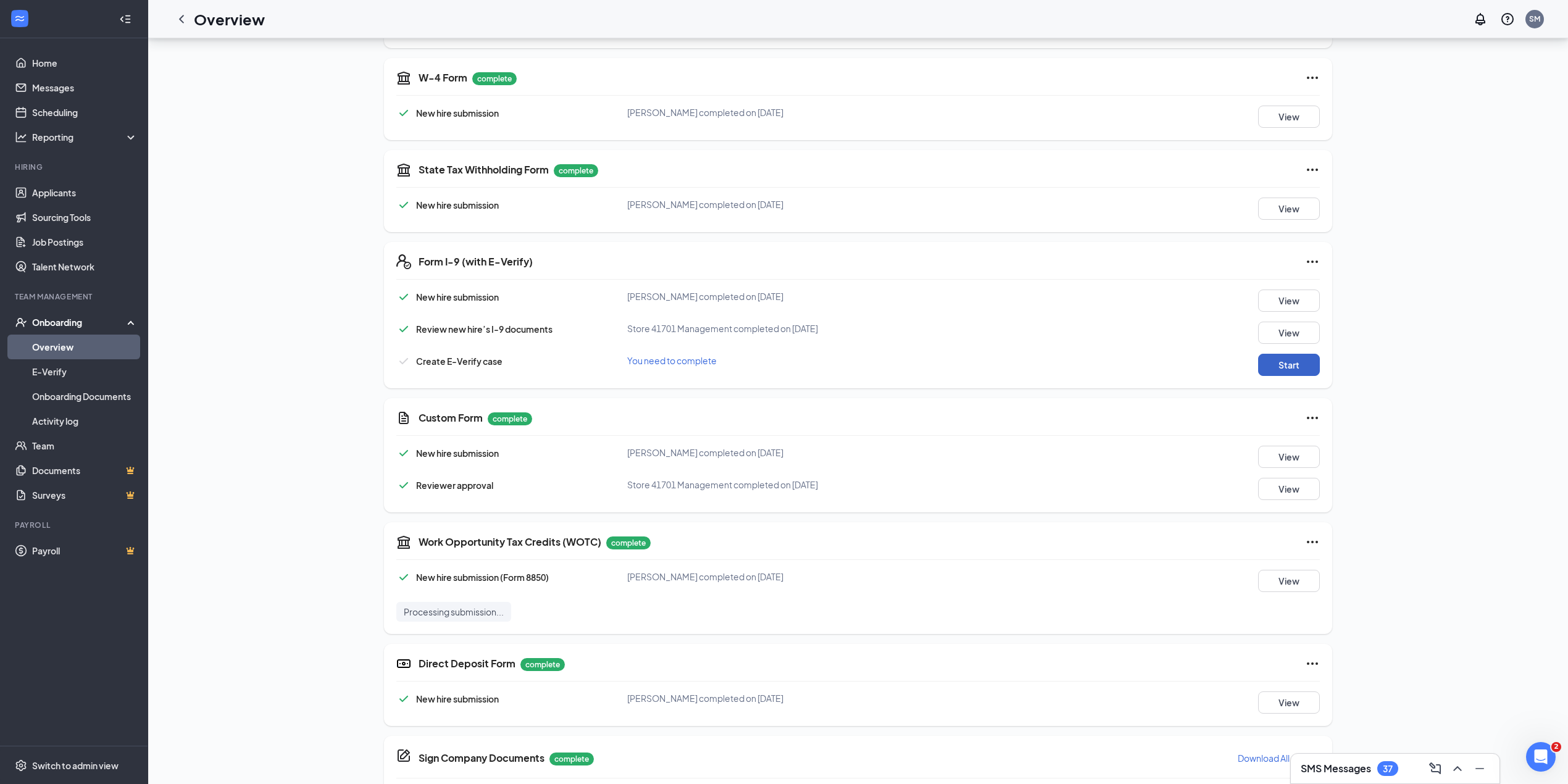
click at [1292, 371] on button "Start" at bounding box center [1289, 365] width 62 height 22
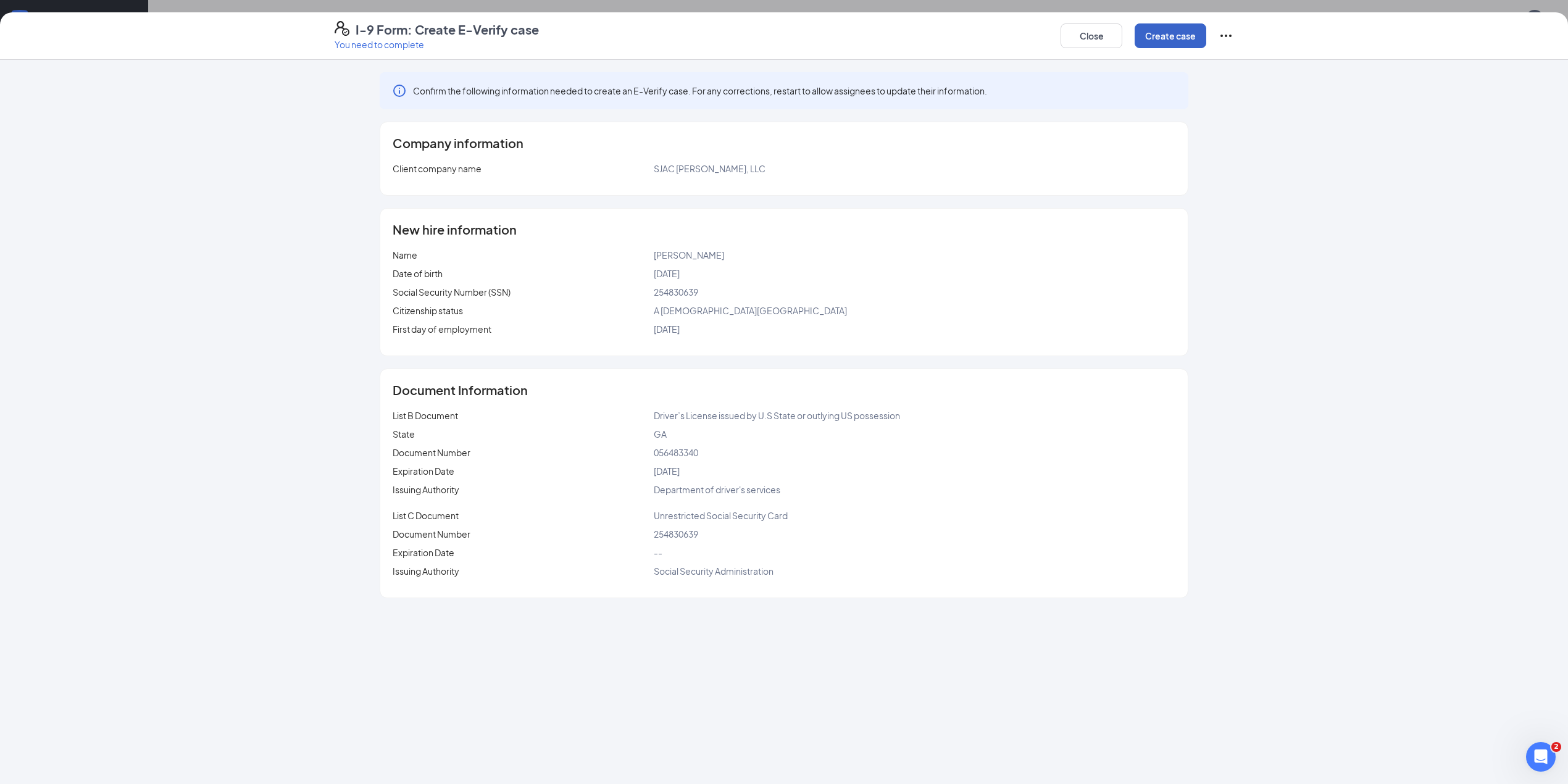
click at [1177, 25] on button "Create case" at bounding box center [1170, 36] width 71 height 25
